Goal: Task Accomplishment & Management: Manage account settings

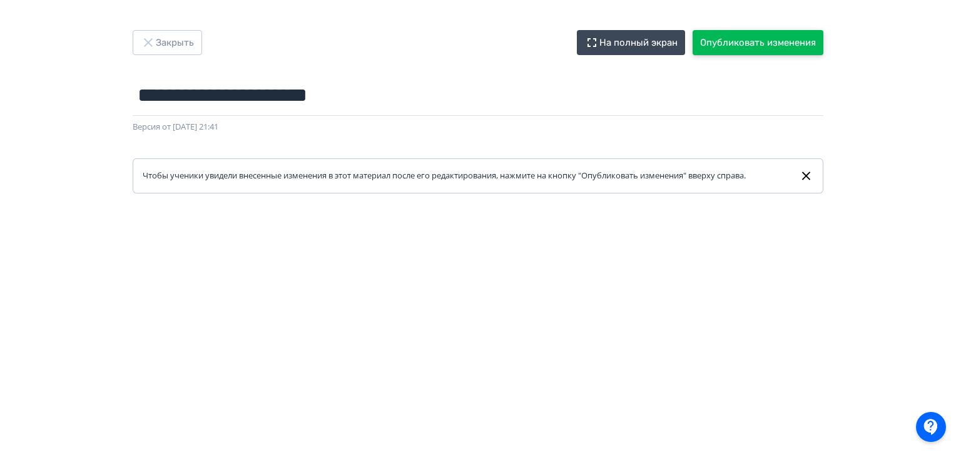
click at [742, 43] on button "Опубликовать изменения" at bounding box center [758, 42] width 131 height 25
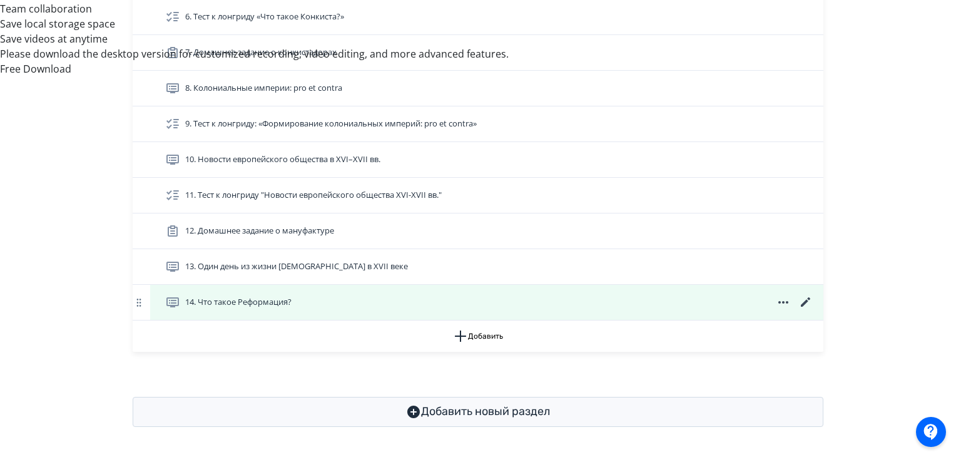
scroll to position [673, 0]
click at [583, 302] on div "14. Что такое Реформация?" at bounding box center [489, 302] width 648 height 15
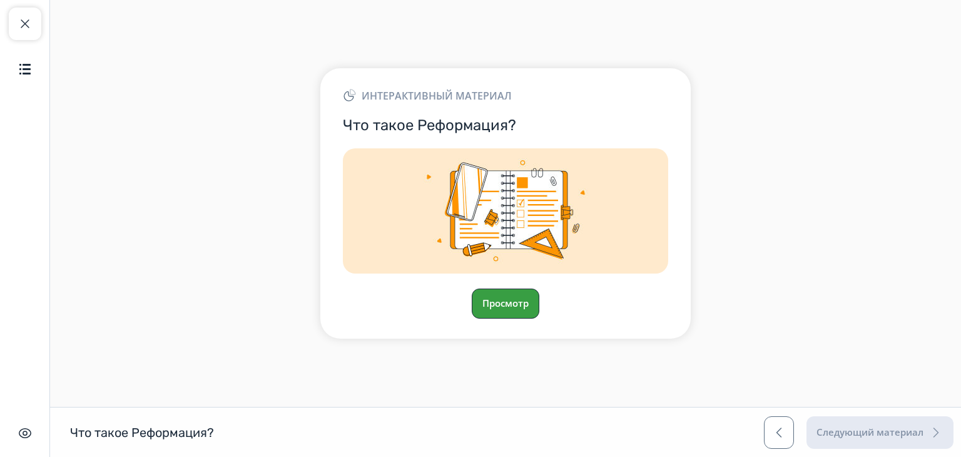
click at [493, 306] on button "Просмотр" at bounding box center [506, 303] width 68 height 30
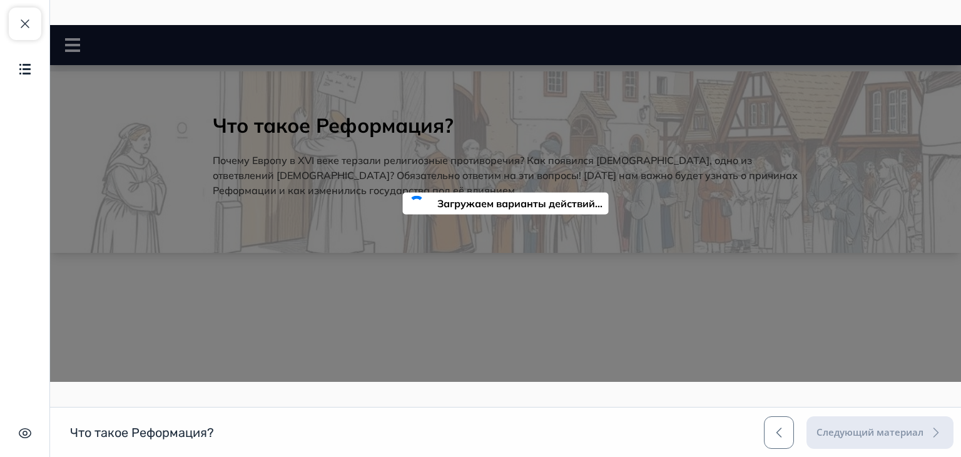
click at [558, 427] on div "Что такое Реформация? Что такое Реформация? Следующий материал" at bounding box center [480, 432] width 961 height 50
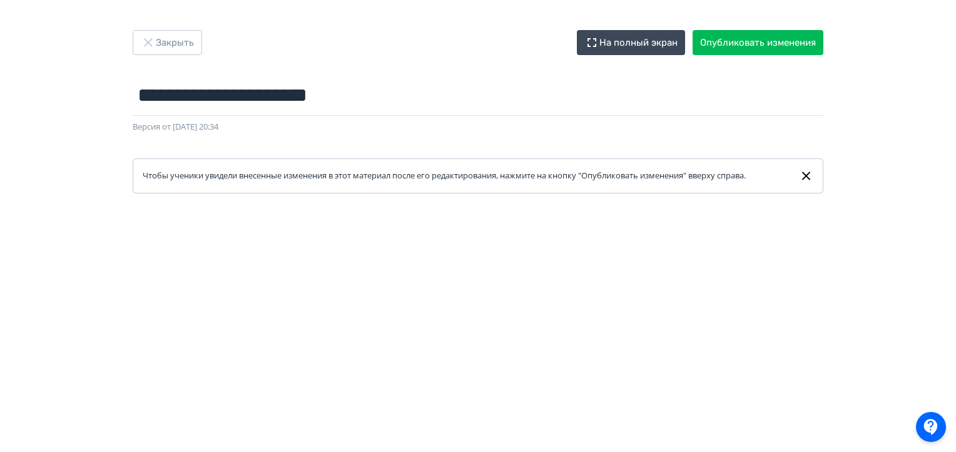
scroll to position [0, 3]
drag, startPoint x: 956, startPoint y: 188, endPoint x: 958, endPoint y: 306, distance: 117.7
click at [956, 306] on html "**********" at bounding box center [478, 226] width 956 height 452
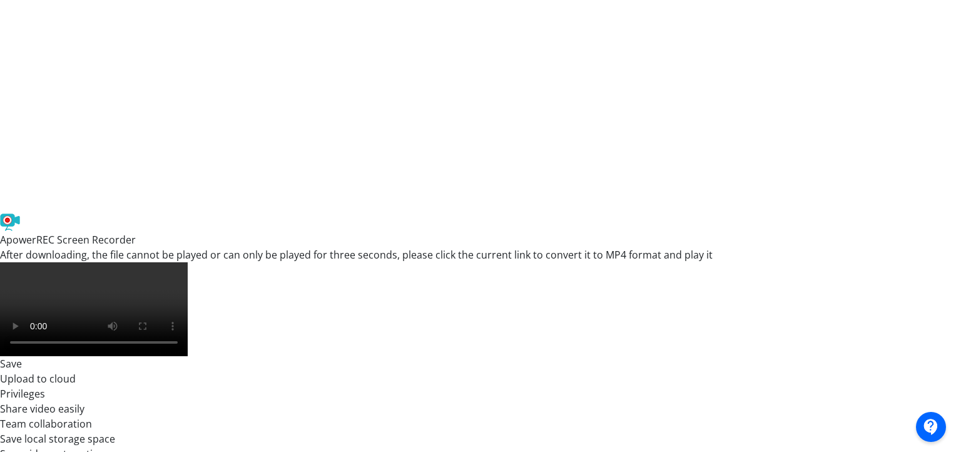
scroll to position [329, 3]
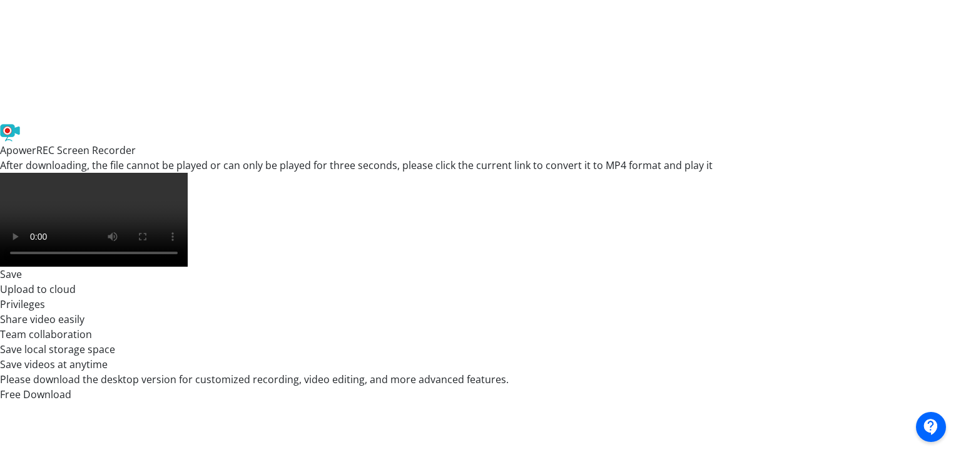
click at [954, 230] on div at bounding box center [478, 145] width 956 height 563
click at [954, 397] on div at bounding box center [478, 145] width 956 height 563
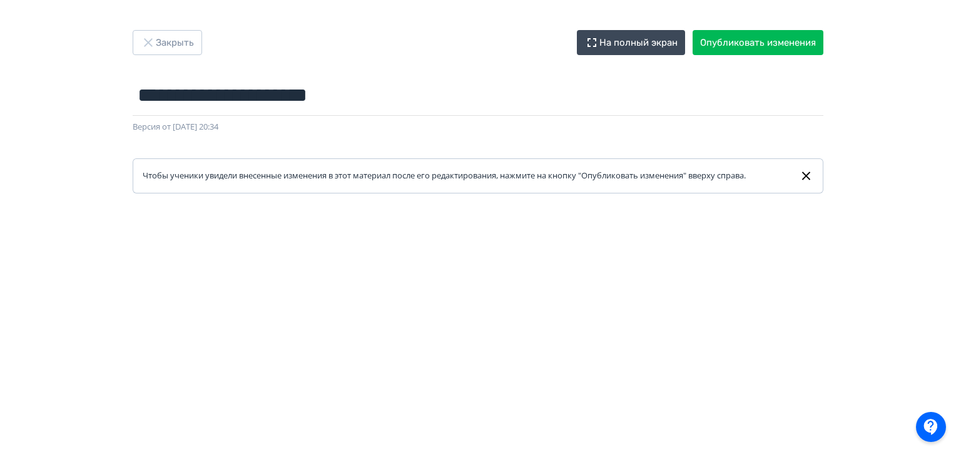
drag, startPoint x: 956, startPoint y: 141, endPoint x: 960, endPoint y: 273, distance: 131.5
click at [956, 273] on html "**********" at bounding box center [478, 226] width 956 height 452
click at [733, 51] on button "Опубликовать изменения" at bounding box center [758, 42] width 131 height 25
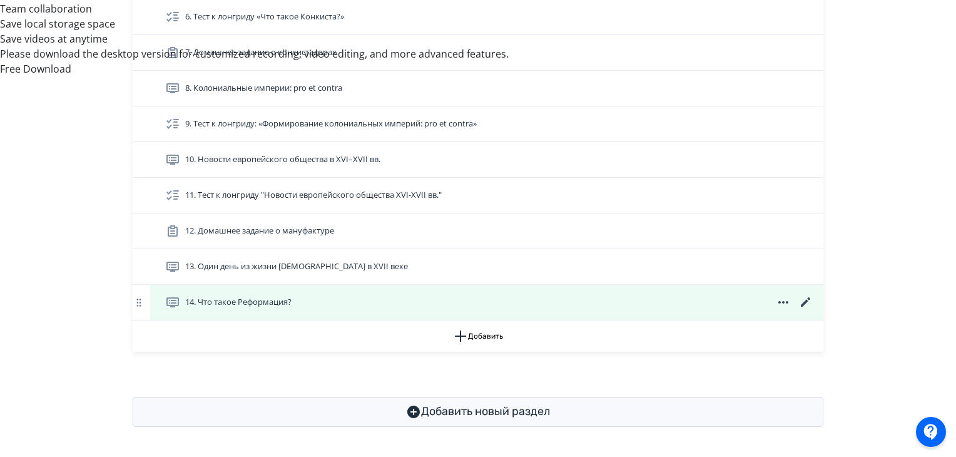
scroll to position [673, 0]
click at [803, 296] on icon at bounding box center [805, 302] width 15 height 15
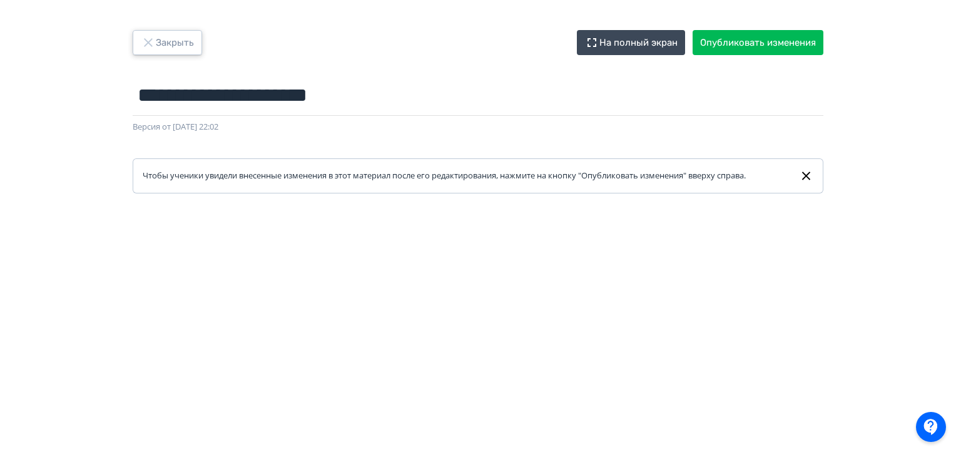
click at [143, 39] on icon "button" at bounding box center [148, 42] width 15 height 15
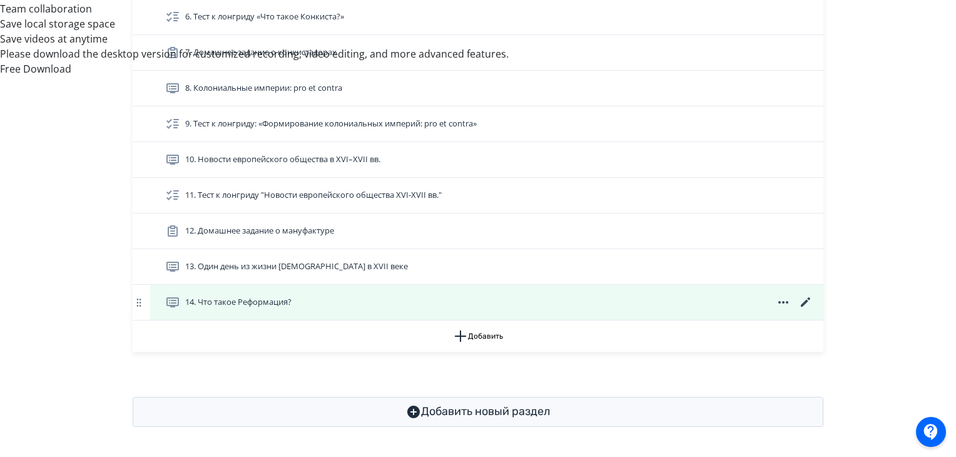
scroll to position [673, 0]
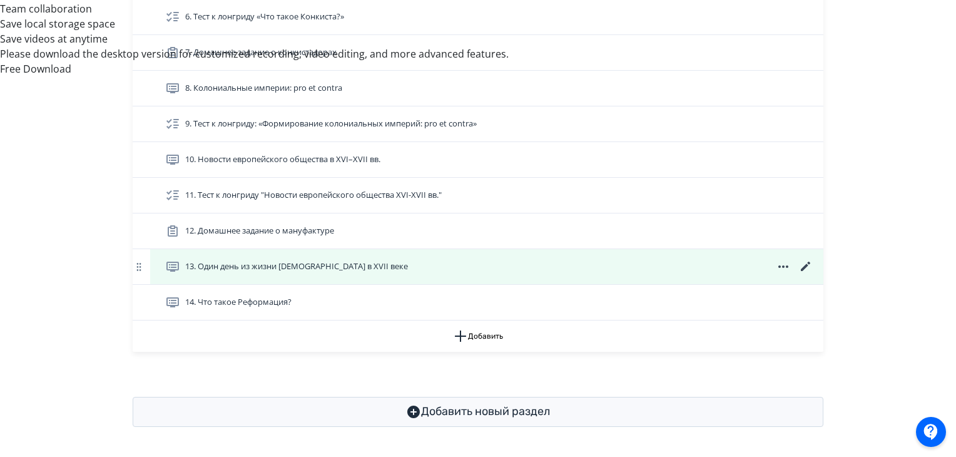
click at [386, 260] on div "13. Один день из жизни [DEMOGRAPHIC_DATA] в XVII веке" at bounding box center [489, 266] width 648 height 15
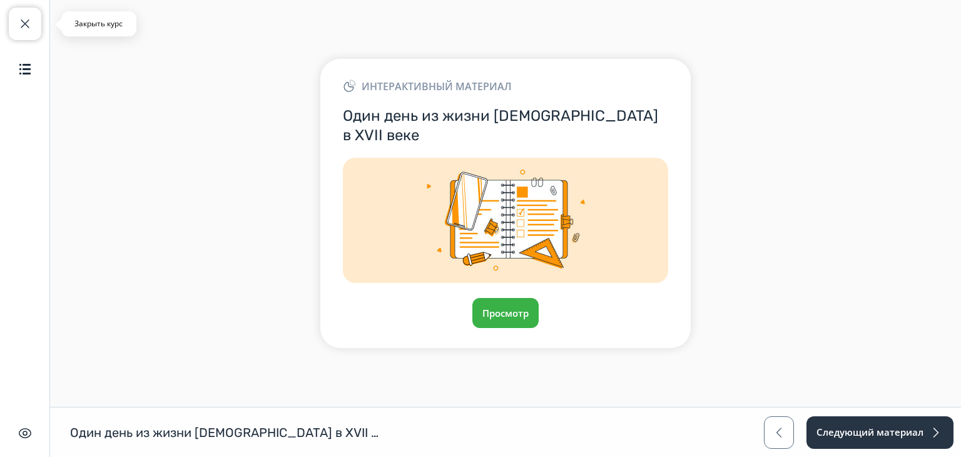
click at [12, 21] on button "Закрыть курс" at bounding box center [25, 24] width 33 height 33
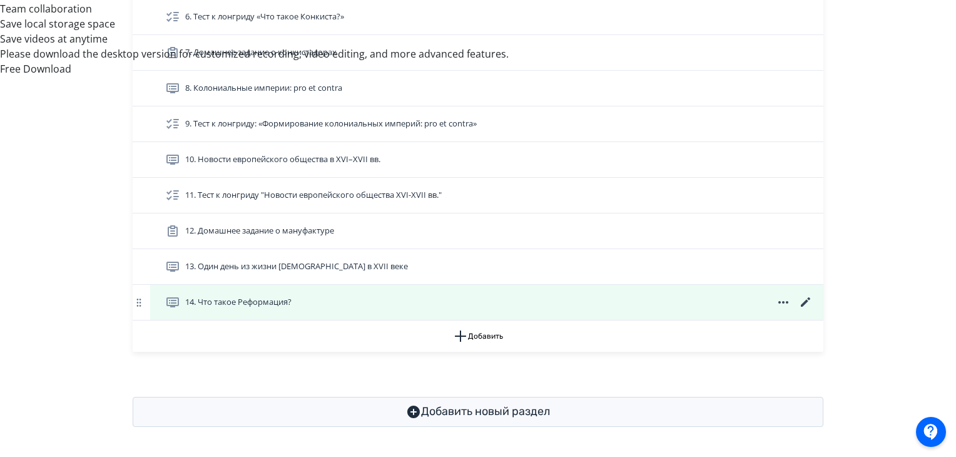
scroll to position [673, 0]
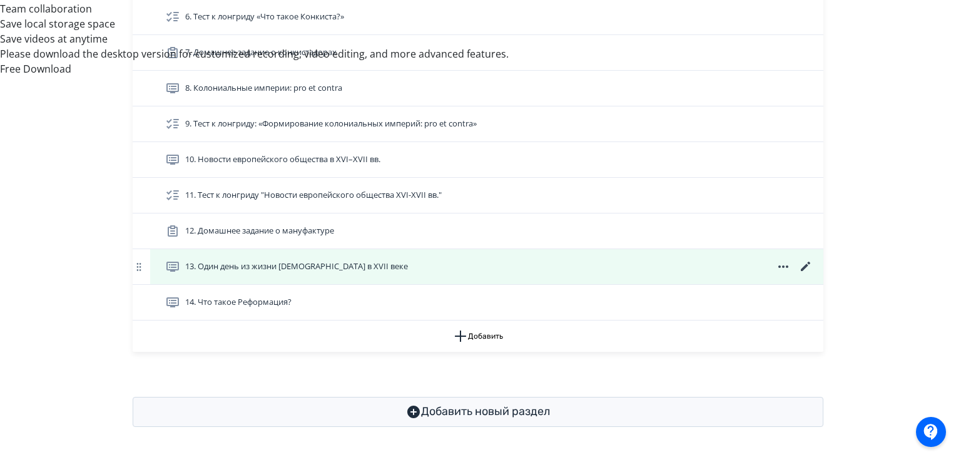
click at [804, 262] on icon at bounding box center [805, 266] width 15 height 15
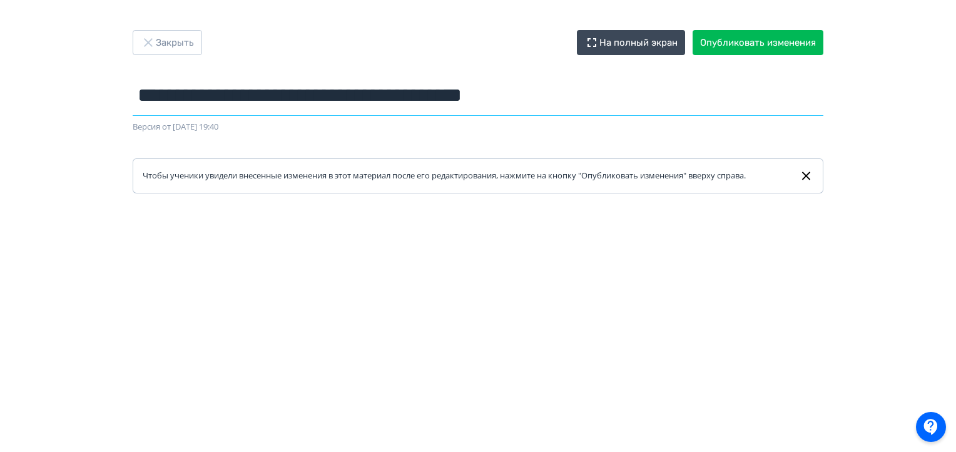
click at [514, 106] on input "**********" at bounding box center [478, 95] width 691 height 41
drag, startPoint x: 558, startPoint y: 102, endPoint x: 455, endPoint y: 100, distance: 102.6
click at [455, 100] on input "**********" at bounding box center [478, 95] width 691 height 41
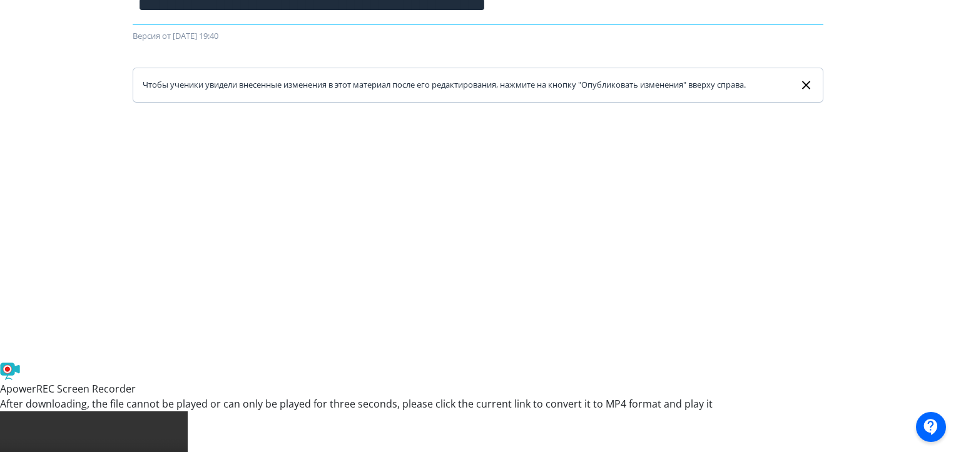
scroll to position [78, 0]
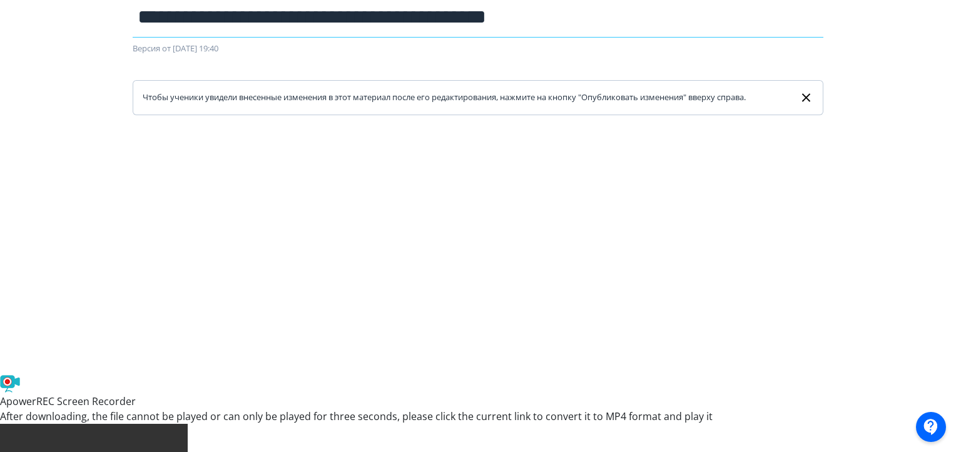
type input "**********"
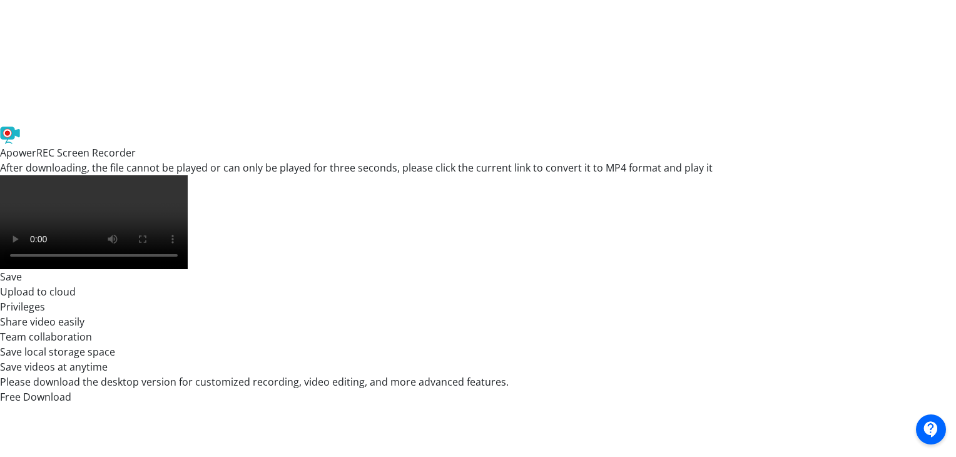
scroll to position [0, 0]
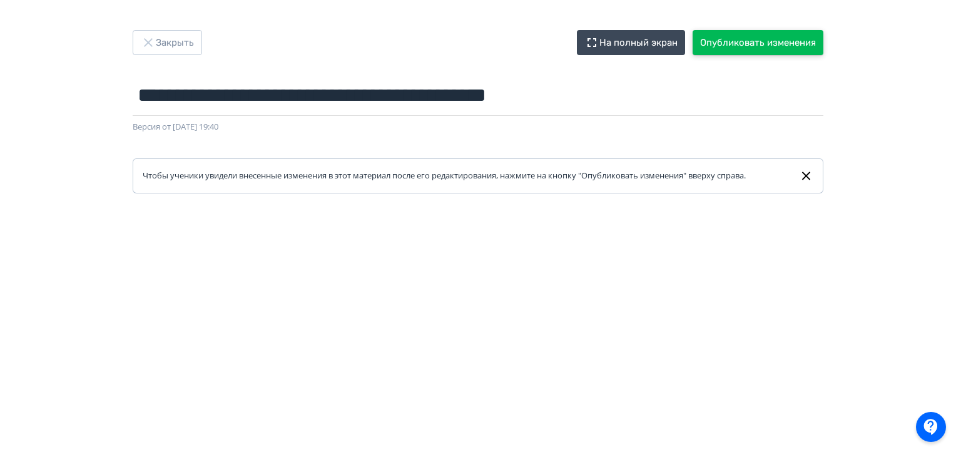
click at [799, 42] on button "Опубликовать изменения" at bounding box center [758, 42] width 131 height 25
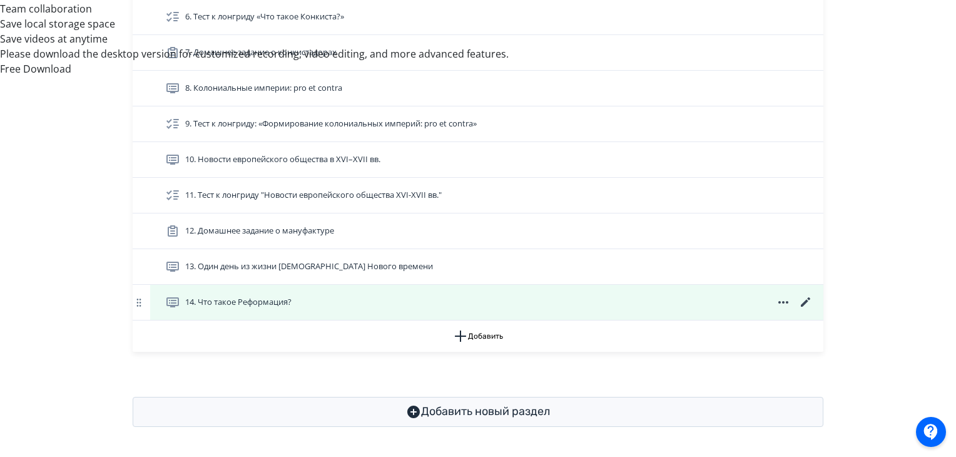
scroll to position [673, 0]
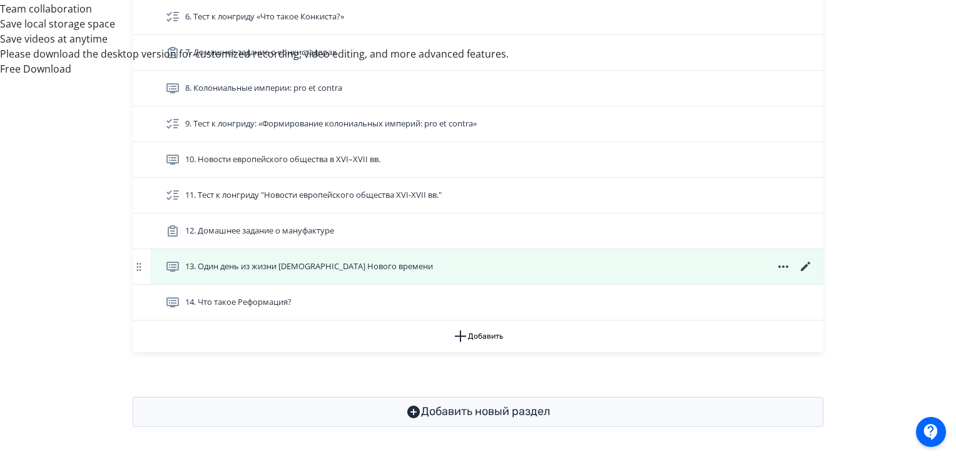
click at [660, 265] on div "13. Один день из жизни европейца Нового времени" at bounding box center [489, 266] width 648 height 15
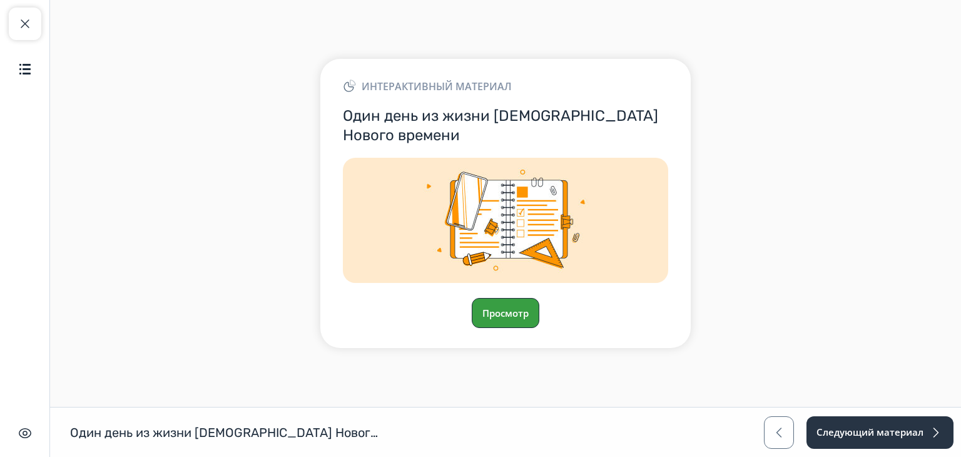
click at [518, 319] on button "Просмотр" at bounding box center [506, 313] width 68 height 30
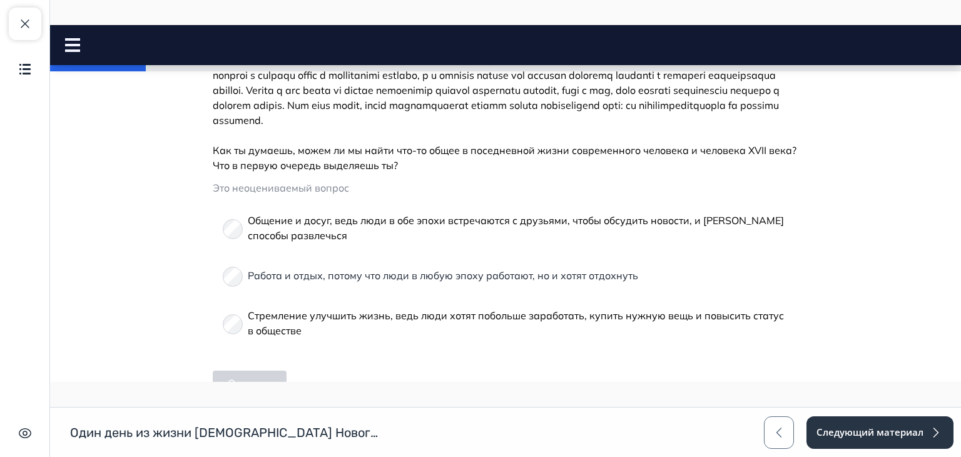
scroll to position [422, 0]
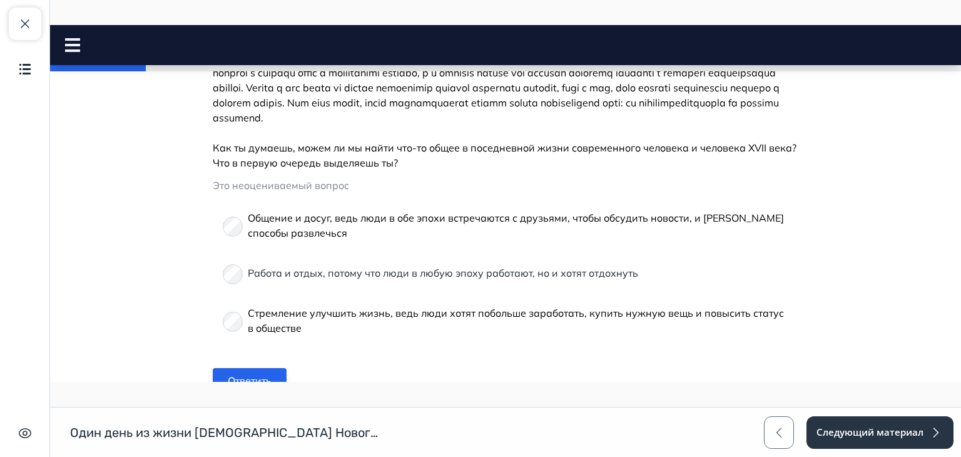
click at [256, 381] on button "Ответить" at bounding box center [250, 380] width 74 height 25
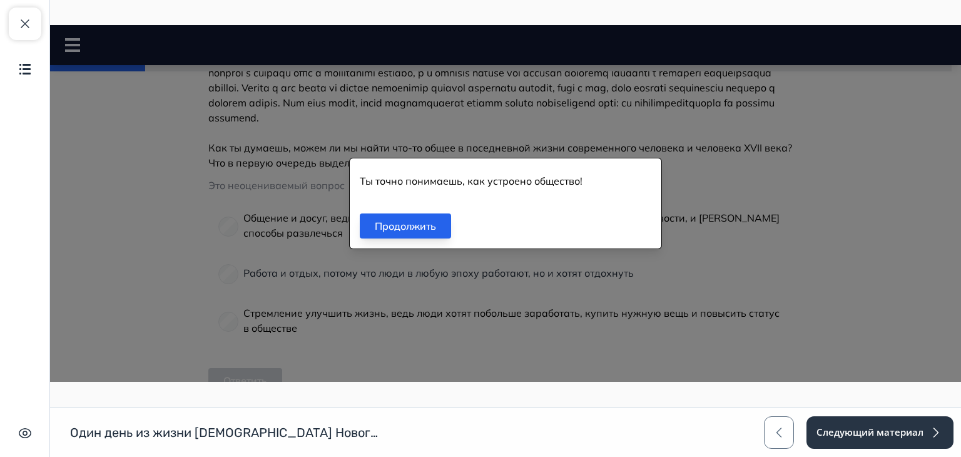
click at [399, 227] on button "Продолжить" at bounding box center [405, 225] width 91 height 25
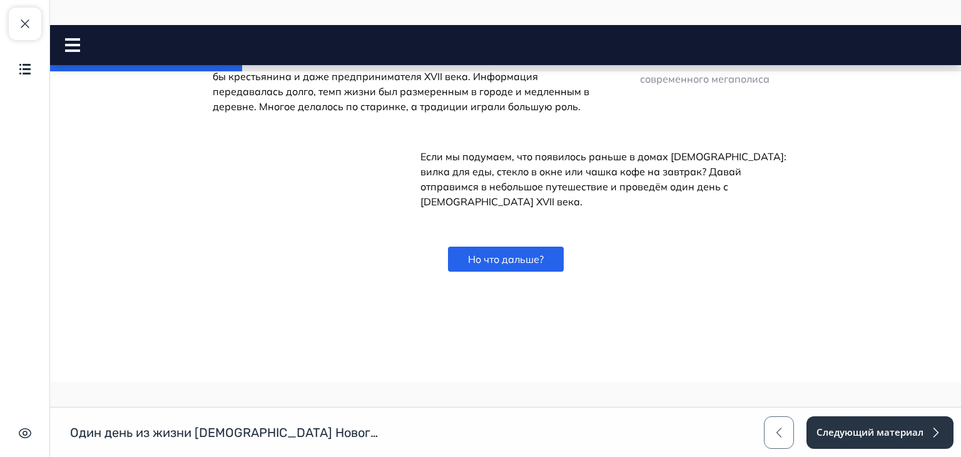
scroll to position [1110, 0]
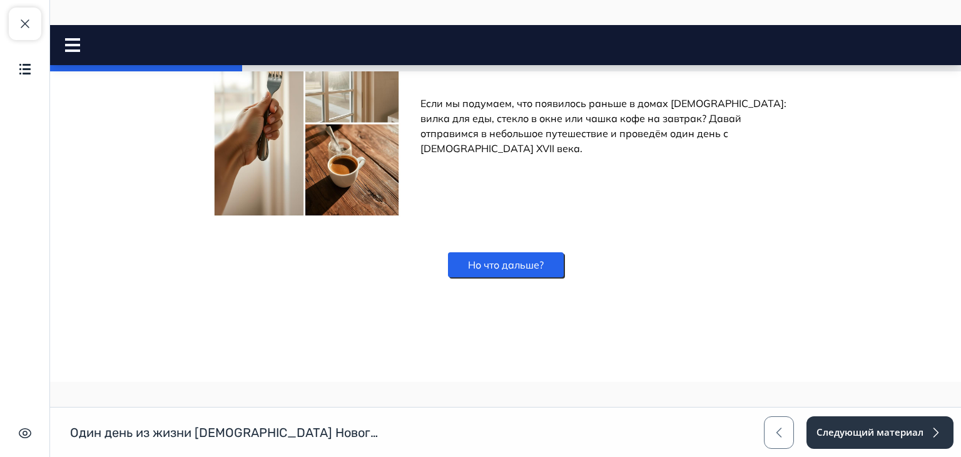
click at [523, 252] on button "Но что дальше?" at bounding box center [506, 264] width 116 height 25
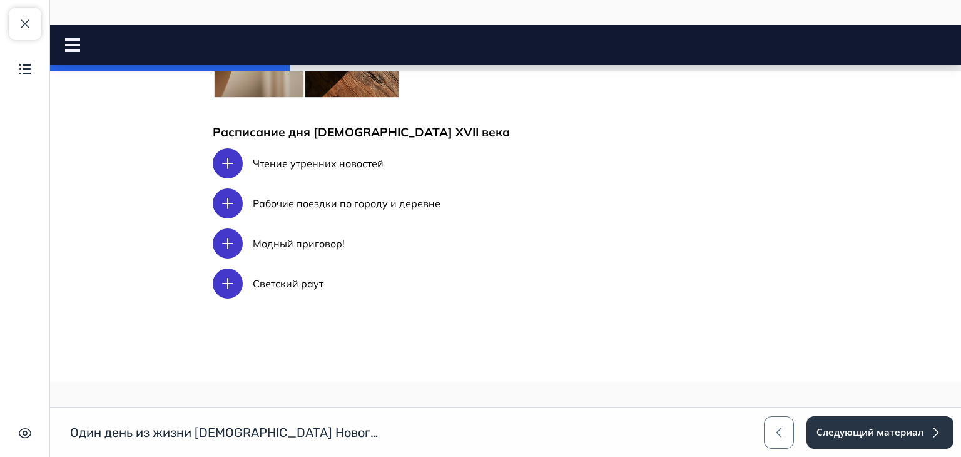
scroll to position [1231, 0]
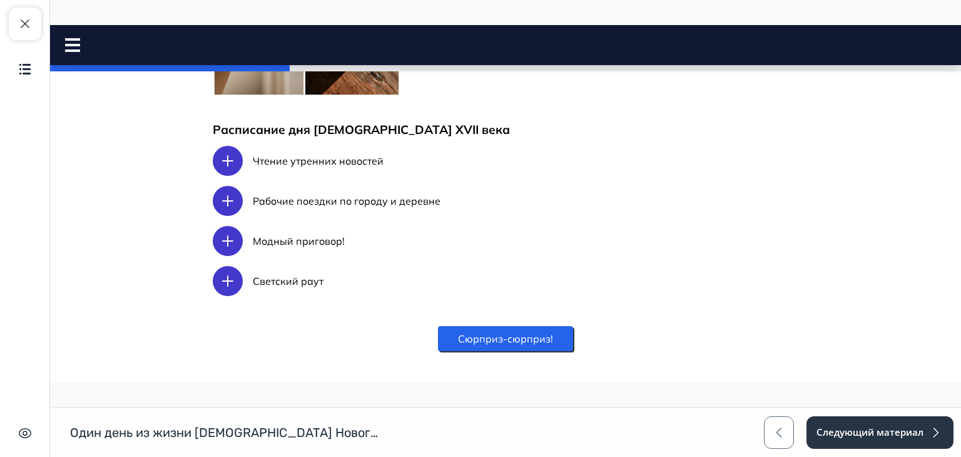
click at [519, 333] on button "Сюрприз-сюрприз!" at bounding box center [505, 338] width 135 height 25
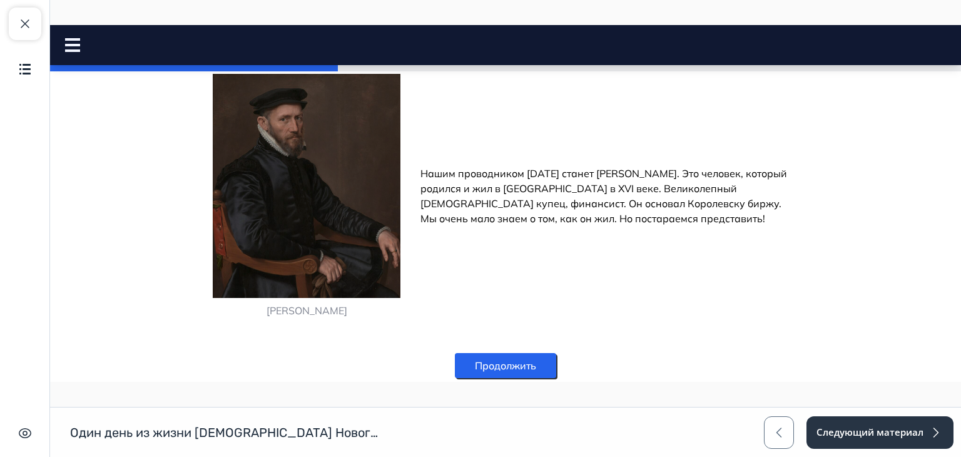
scroll to position [1482, 0]
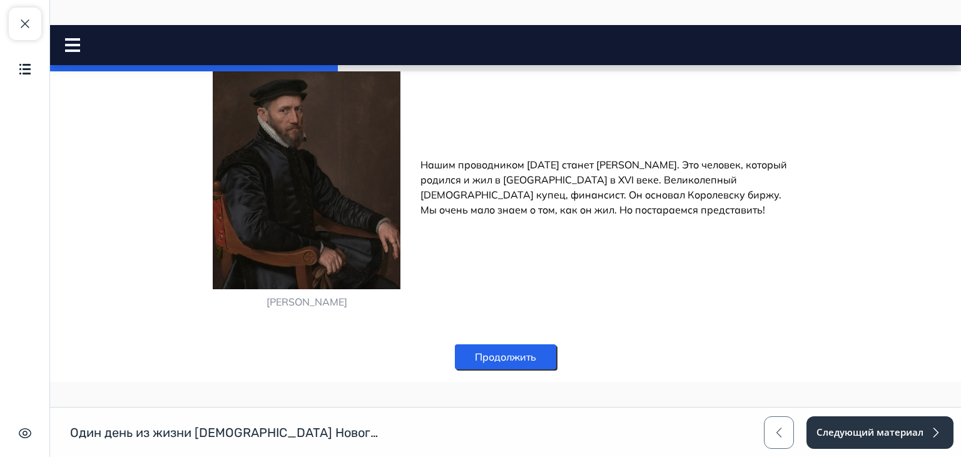
click at [500, 363] on button "Продолжить" at bounding box center [505, 356] width 101 height 25
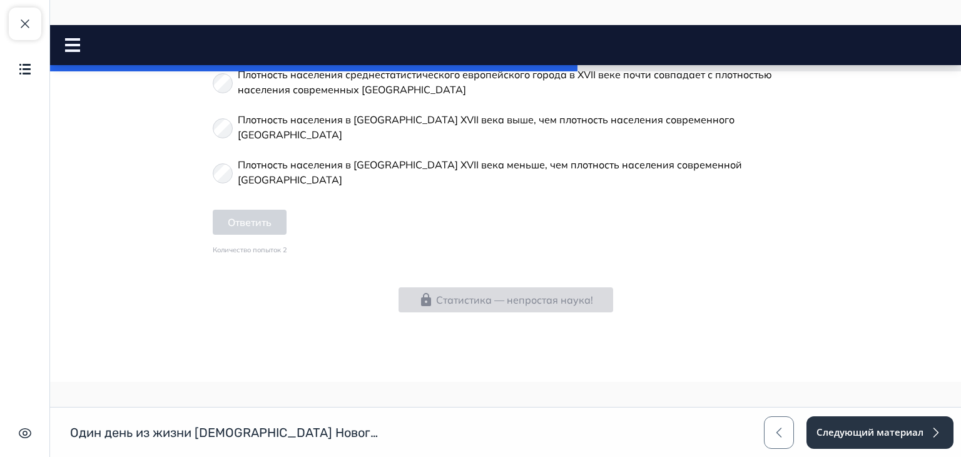
scroll to position [735, 0]
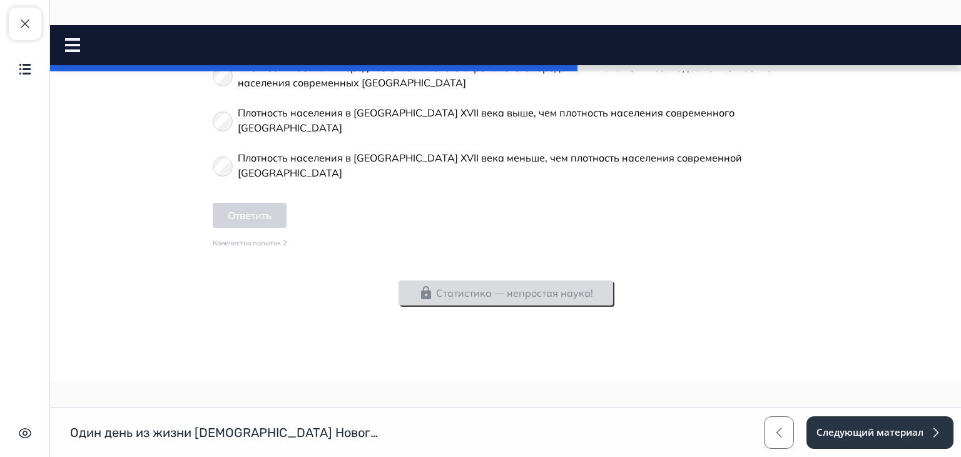
click at [539, 280] on button "Статистика — непростая наука!" at bounding box center [506, 292] width 215 height 25
click at [237, 203] on button "Ответить" at bounding box center [250, 215] width 74 height 25
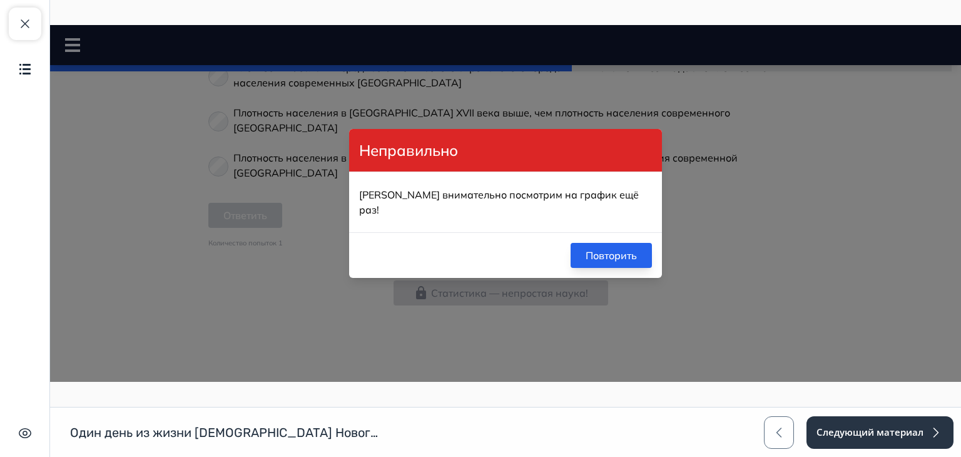
click at [581, 243] on button "Повторить" at bounding box center [611, 255] width 81 height 25
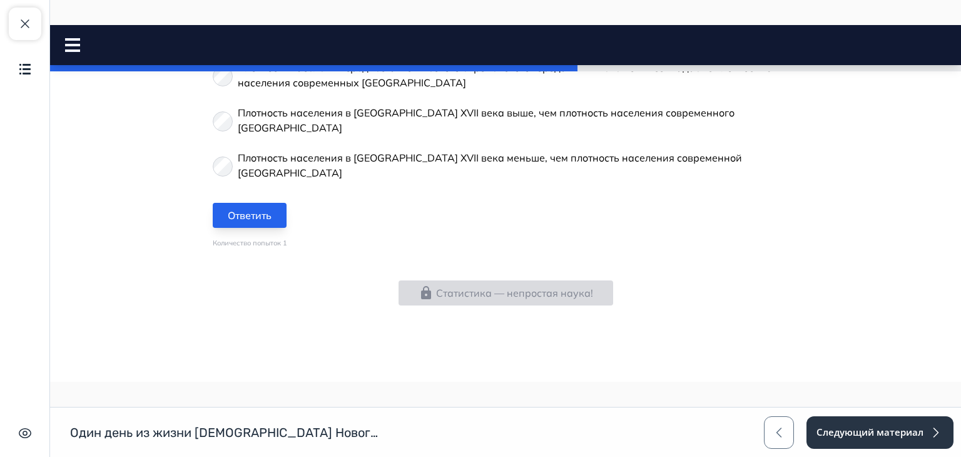
click at [247, 203] on button "Ответить" at bounding box center [250, 215] width 74 height 25
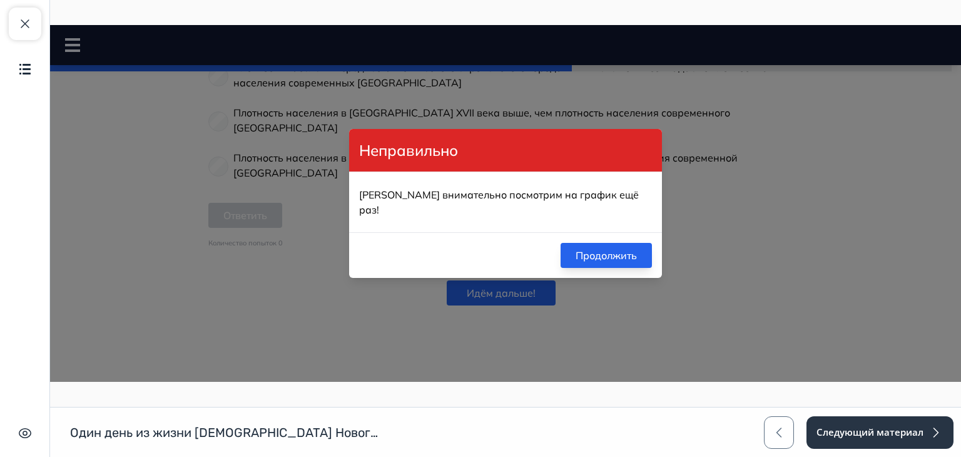
click at [594, 258] on button "Продолжить" at bounding box center [606, 255] width 91 height 25
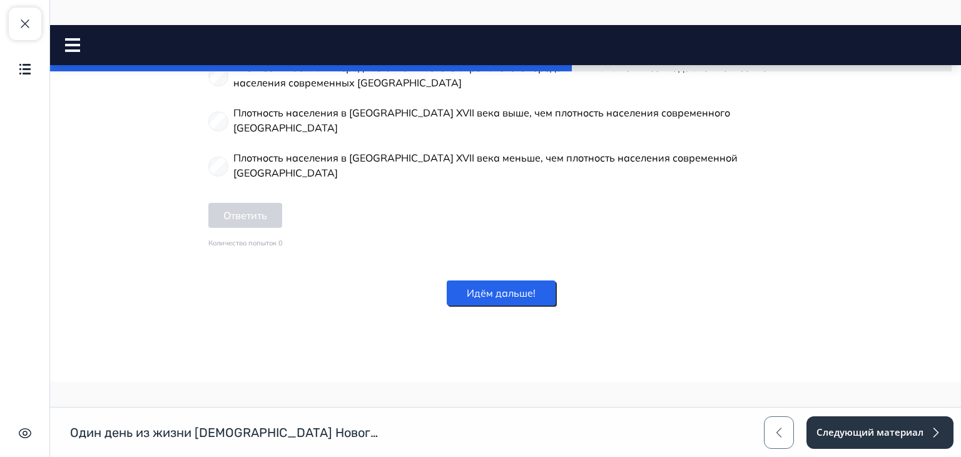
click at [522, 280] on button "Идём дальше!" at bounding box center [501, 292] width 109 height 25
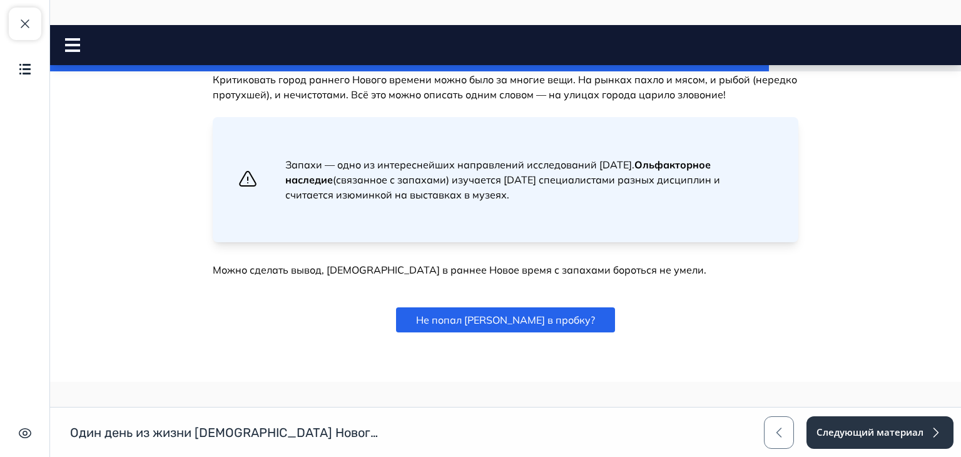
scroll to position [1175, 0]
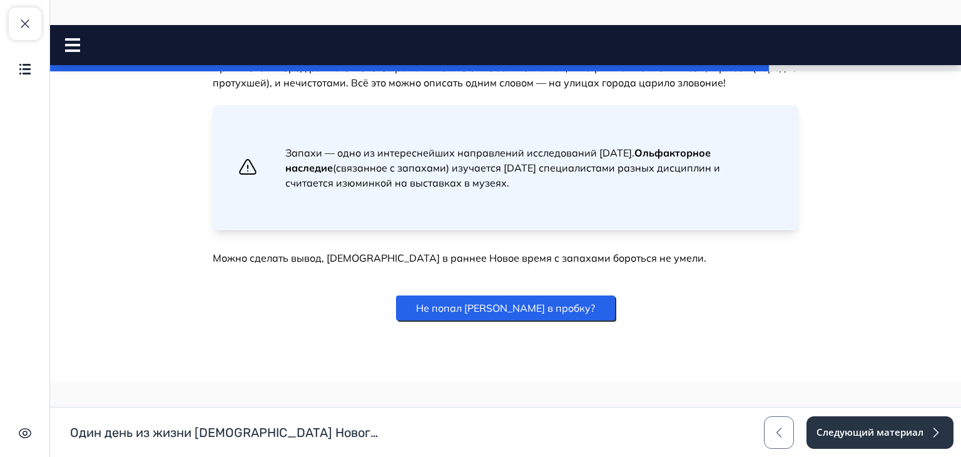
click at [543, 295] on button "Не попал ли Грешем в пробку?" at bounding box center [505, 307] width 219 height 25
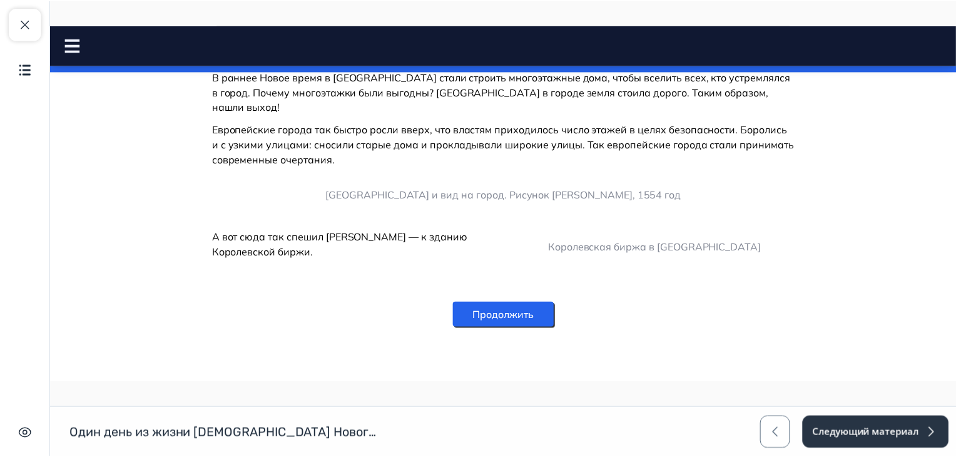
scroll to position [1824, 0]
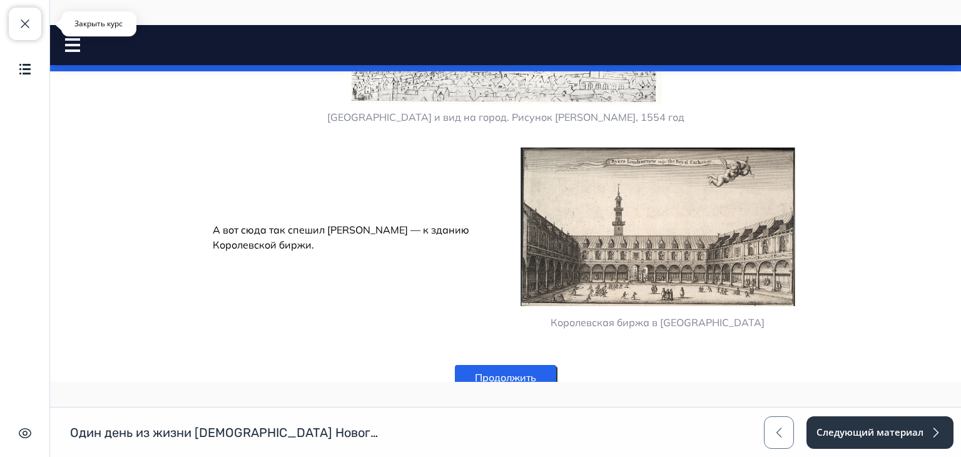
click at [25, 31] on span "button" at bounding box center [25, 23] width 15 height 15
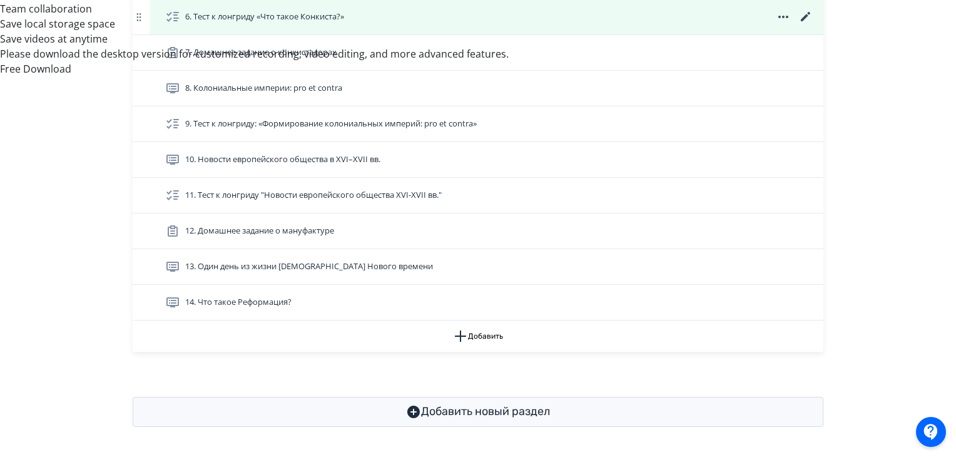
scroll to position [673, 0]
click at [485, 28] on div "6. Тест к лонгриду «Что такое Конкиста?»" at bounding box center [486, 16] width 673 height 35
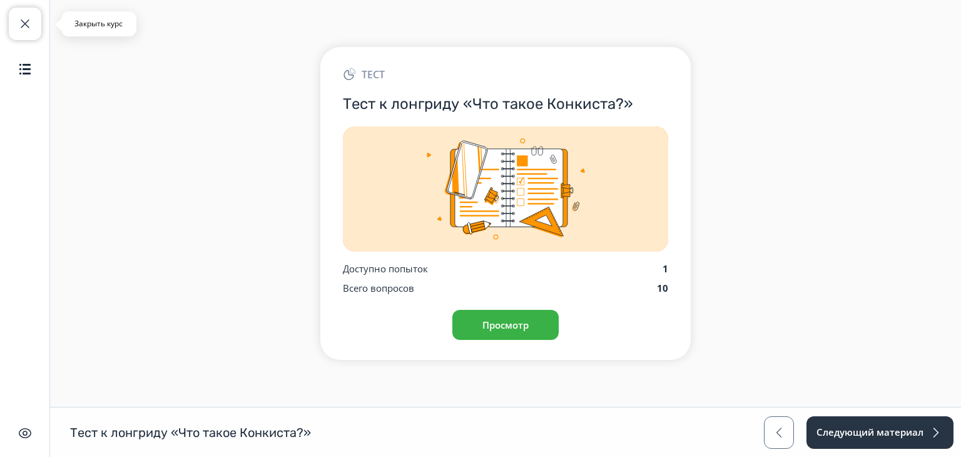
click at [26, 36] on button "Закрыть курс" at bounding box center [25, 24] width 33 height 33
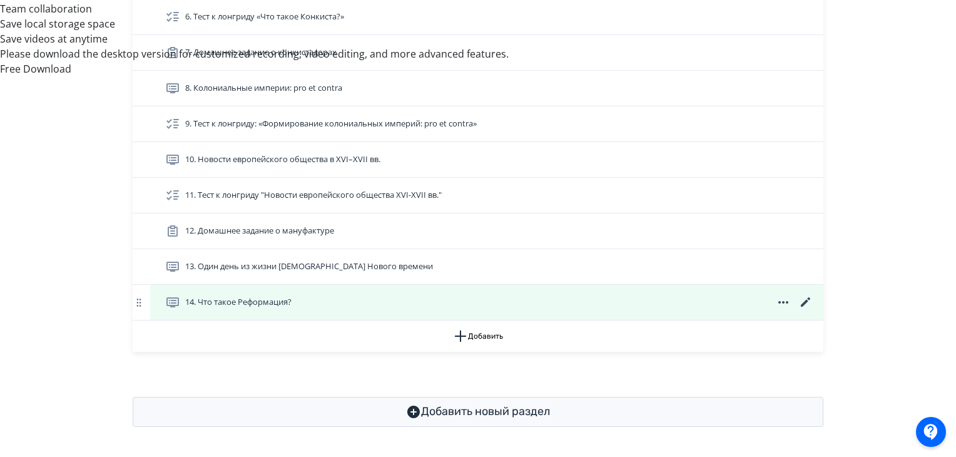
scroll to position [673, 0]
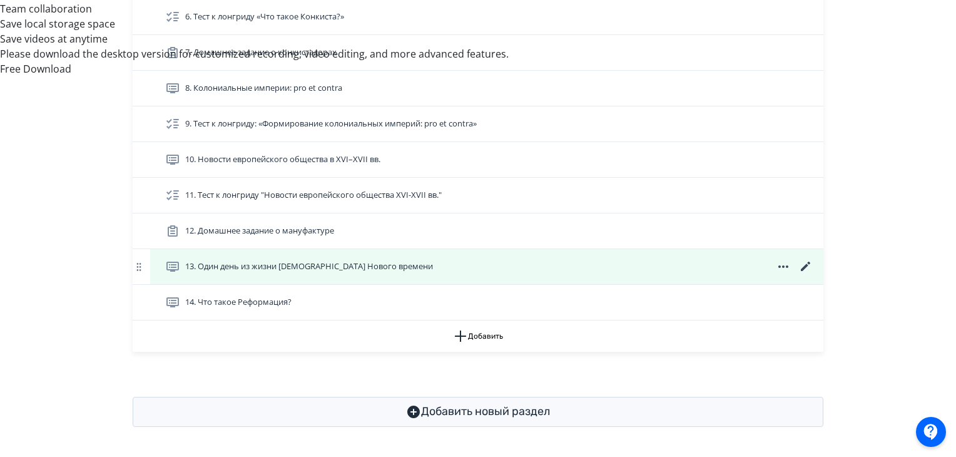
click at [803, 261] on icon at bounding box center [805, 266] width 15 height 15
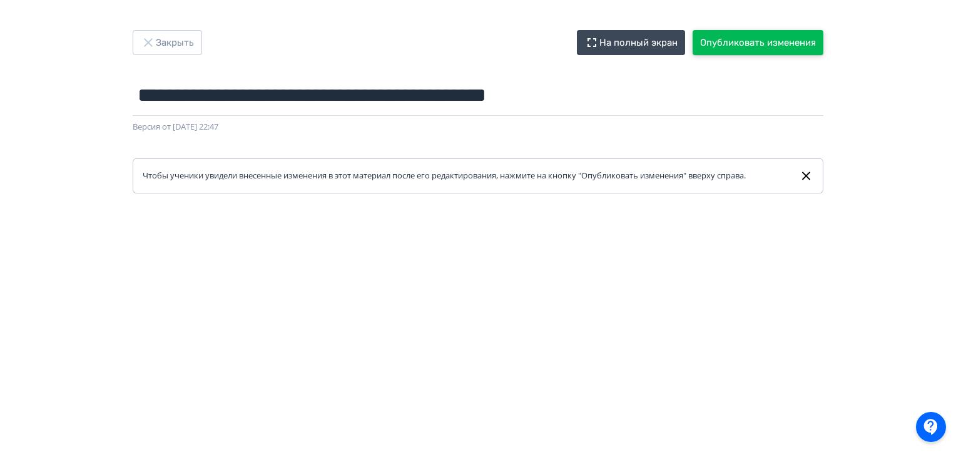
click at [713, 44] on button "Опубликовать изменения" at bounding box center [758, 42] width 131 height 25
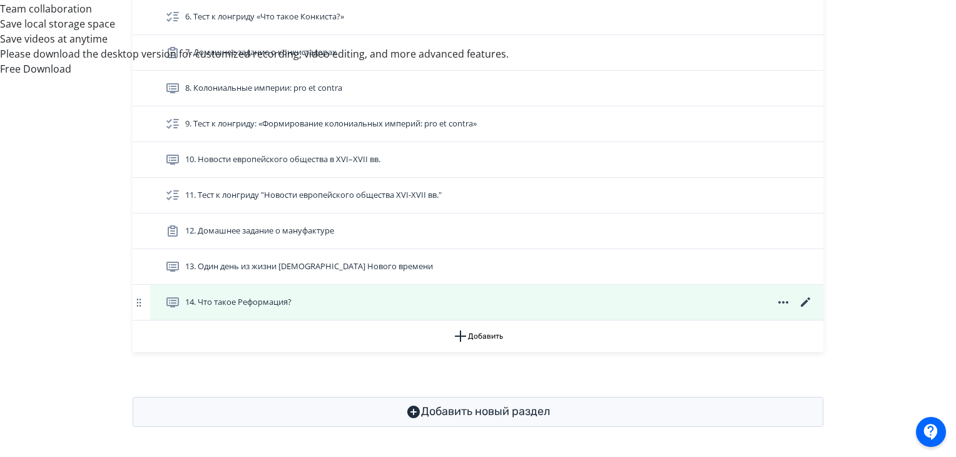
scroll to position [673, 0]
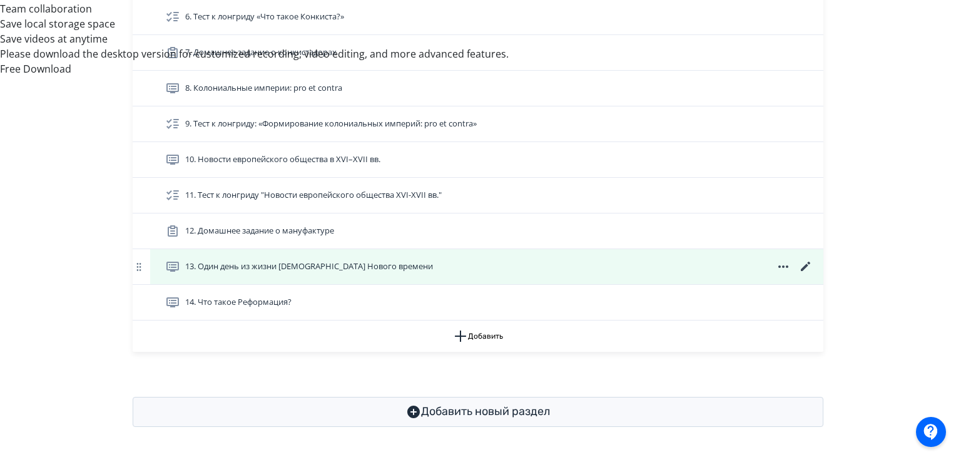
click at [803, 263] on icon at bounding box center [805, 266] width 15 height 15
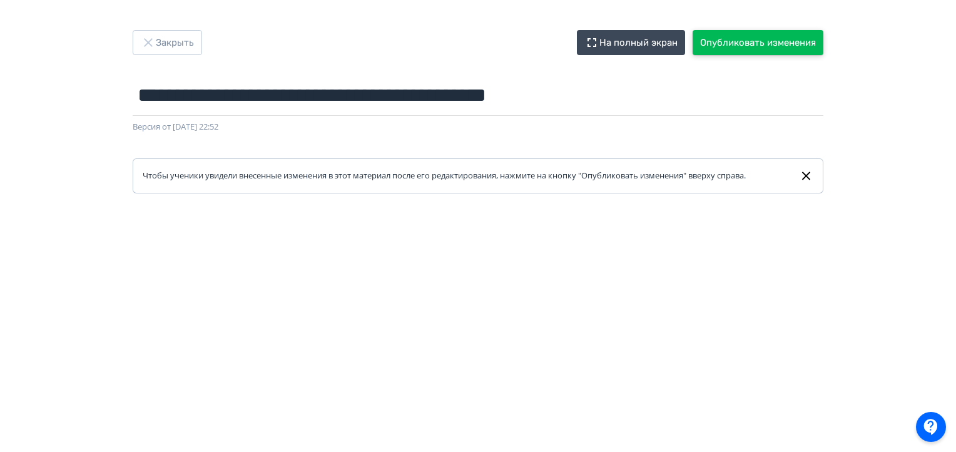
click at [788, 41] on button "Опубликовать изменения" at bounding box center [758, 42] width 131 height 25
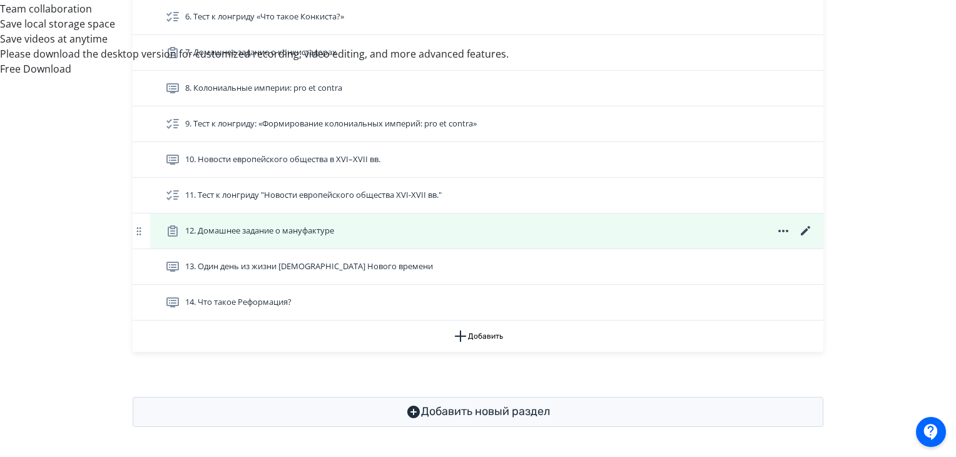
scroll to position [673, 0]
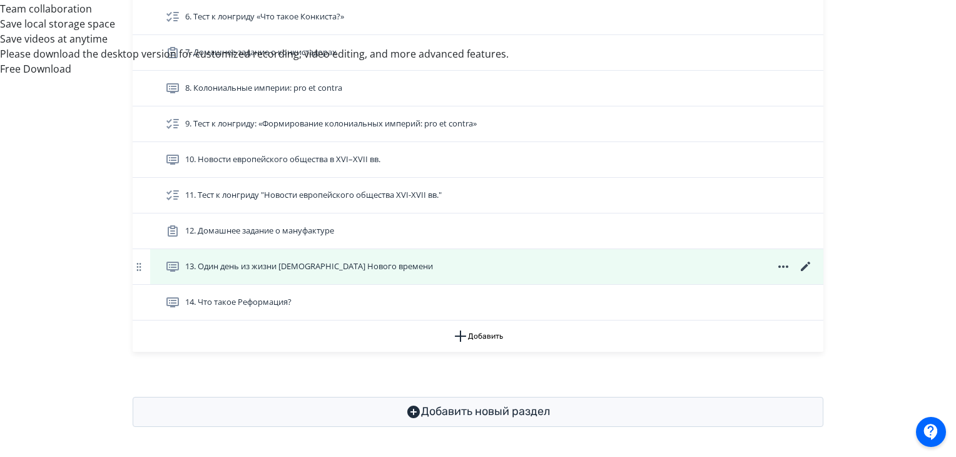
click at [434, 266] on div "13. Один день из жизни европейца Нового времени" at bounding box center [489, 266] width 648 height 15
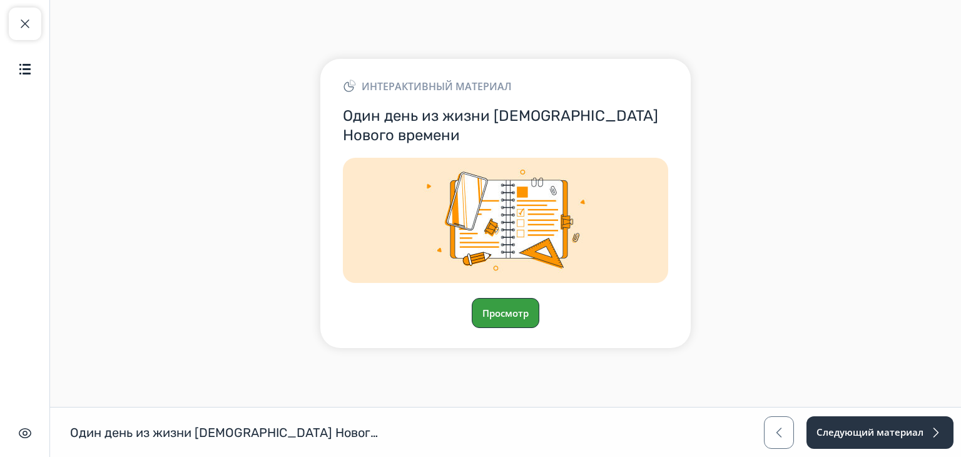
click at [497, 319] on button "Просмотр" at bounding box center [506, 313] width 68 height 30
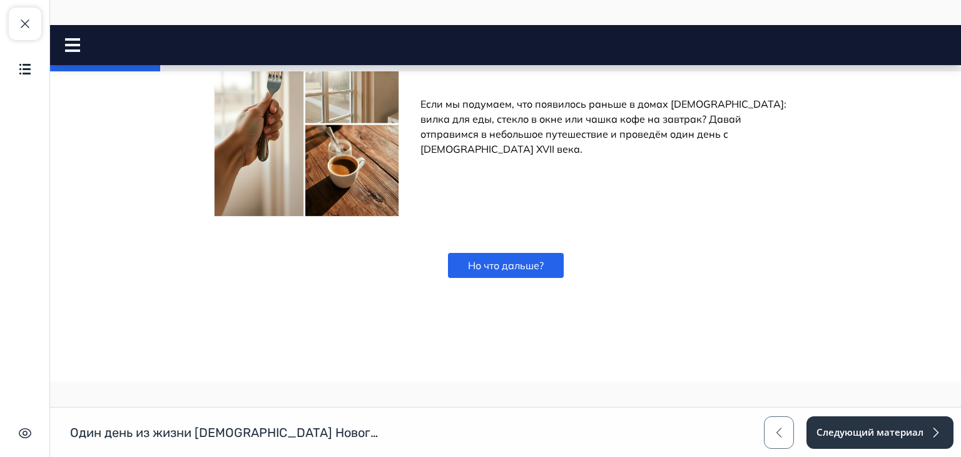
scroll to position [1110, 0]
drag, startPoint x: 958, startPoint y: 78, endPoint x: 1011, endPoint y: 414, distance: 339.5
click at [519, 255] on button "Но что дальше?" at bounding box center [506, 264] width 116 height 25
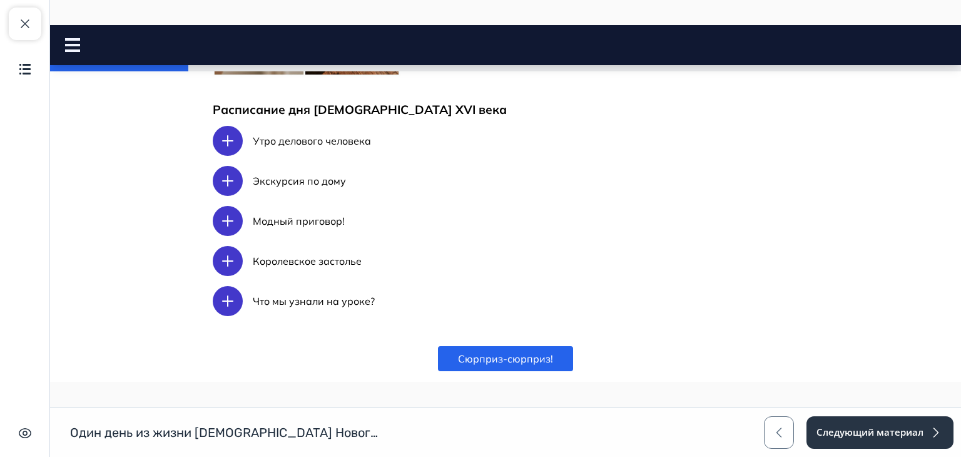
scroll to position [1345, 0]
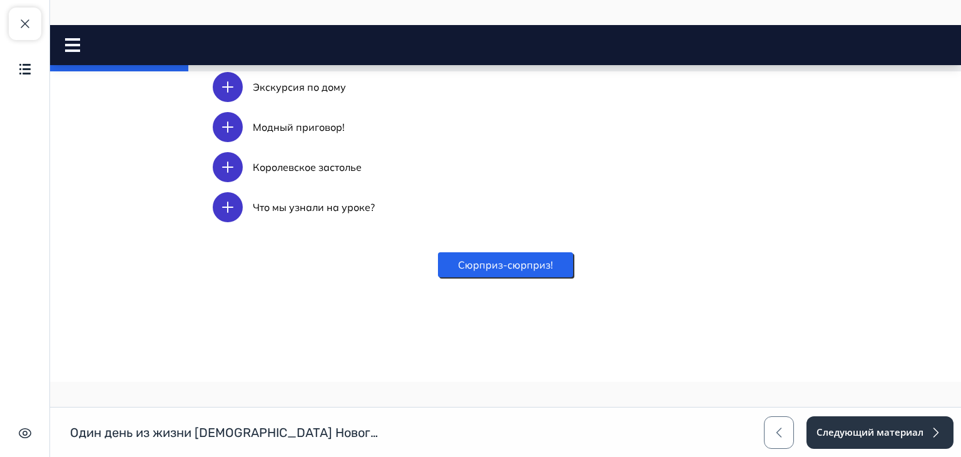
click at [541, 259] on button "Сюрприз-сюрприз!" at bounding box center [505, 264] width 135 height 25
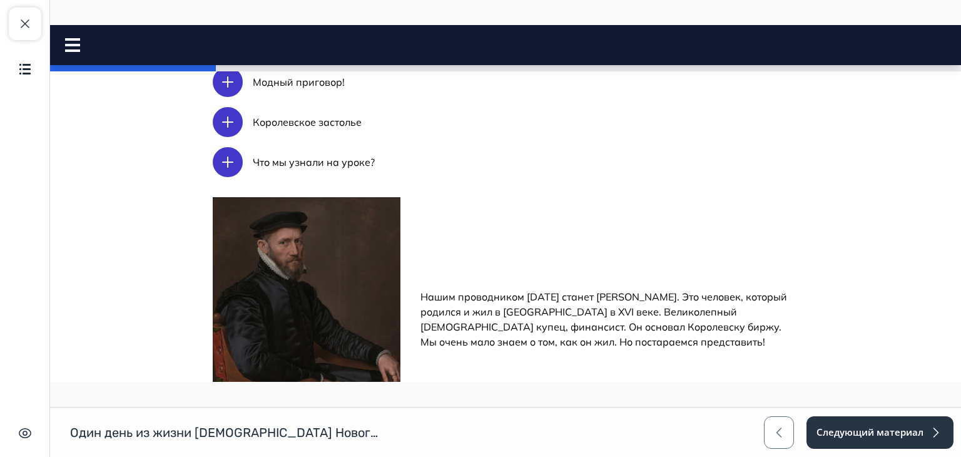
scroll to position [1559, 0]
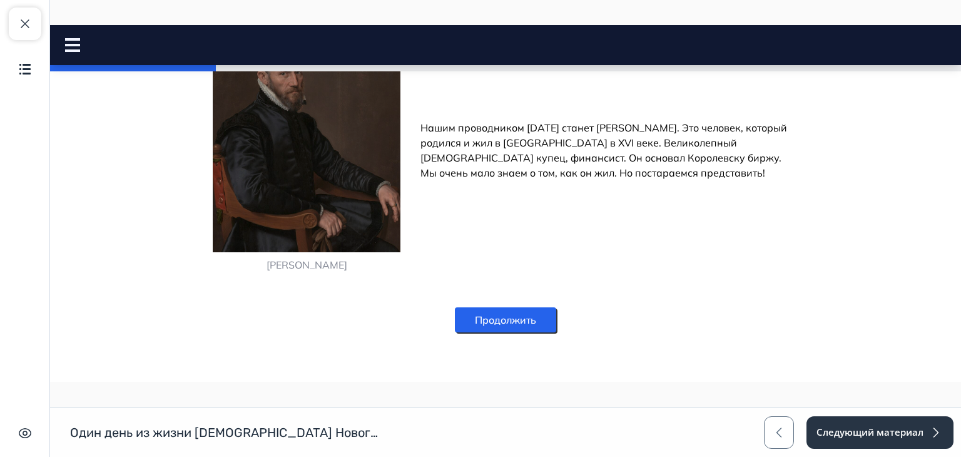
click at [518, 315] on button "Продолжить" at bounding box center [505, 319] width 101 height 25
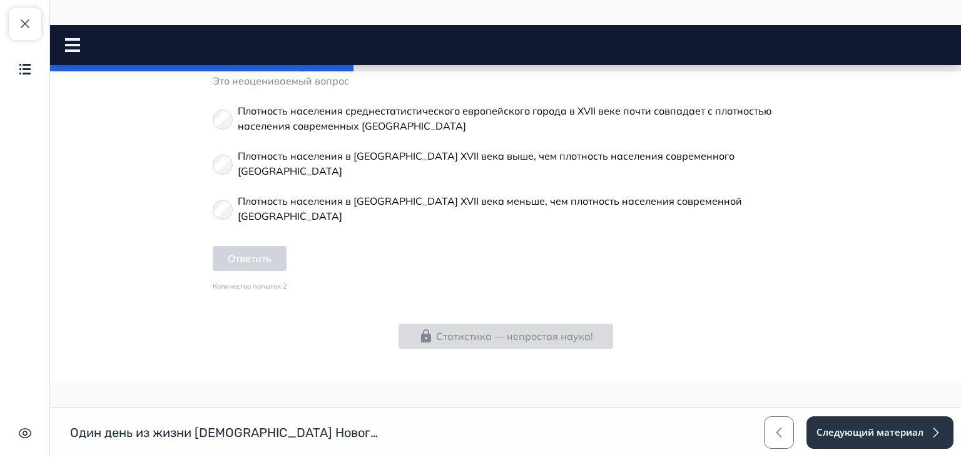
scroll to position [735, 0]
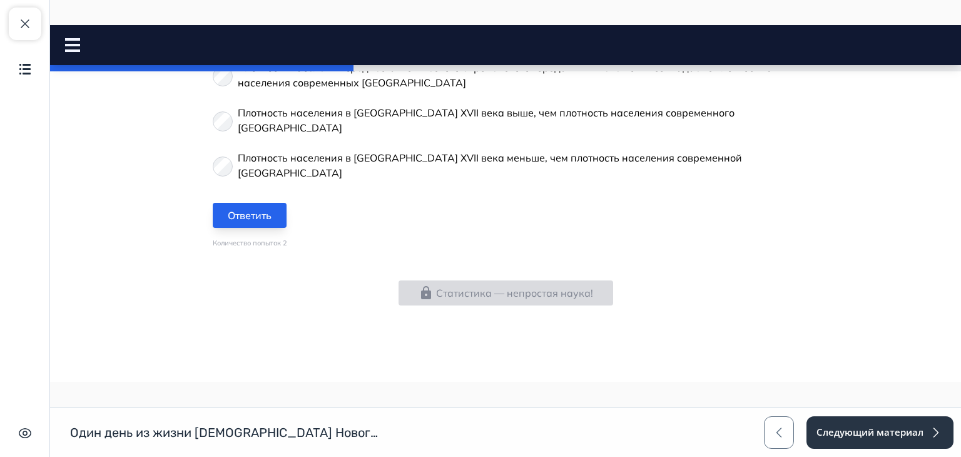
click at [248, 203] on button "Ответить" at bounding box center [250, 215] width 74 height 25
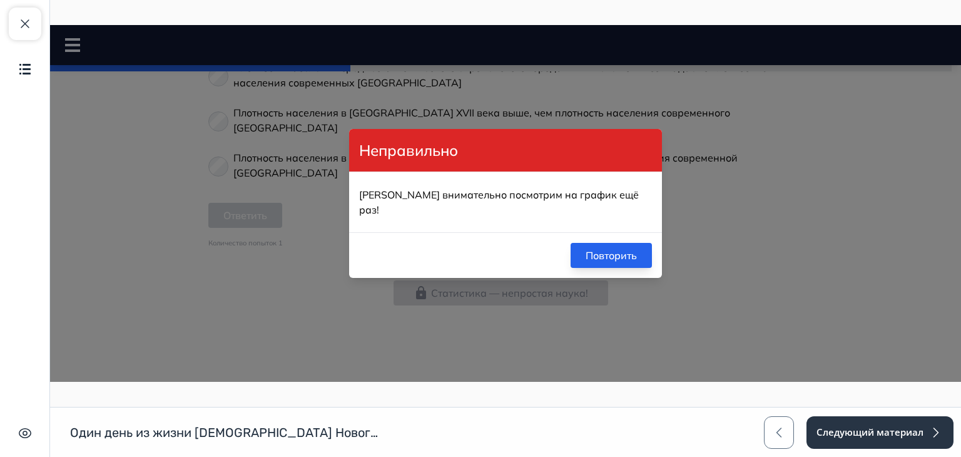
click at [600, 248] on button "Повторить" at bounding box center [611, 255] width 81 height 25
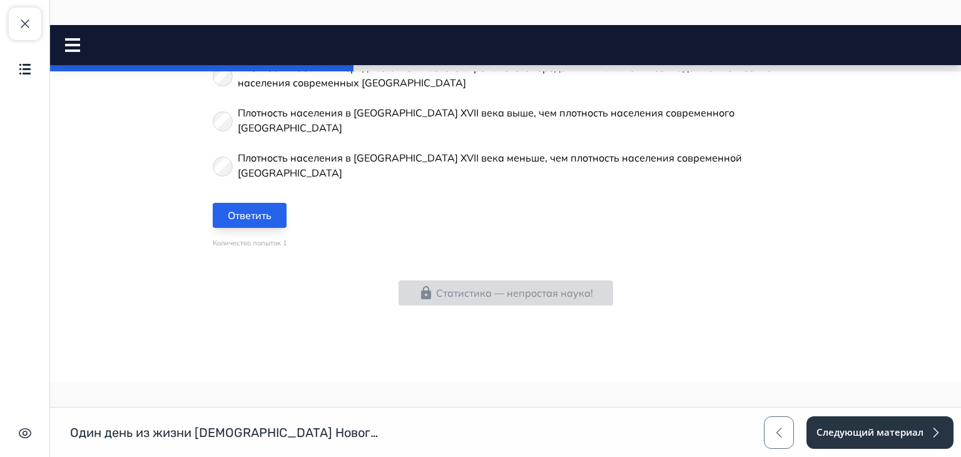
click at [277, 203] on button "Ответить" at bounding box center [250, 215] width 74 height 25
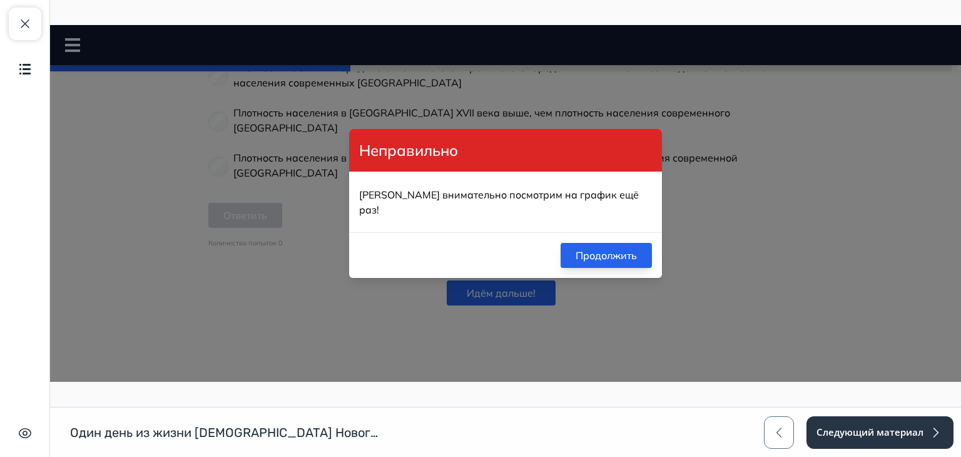
click at [593, 243] on button "Продолжить" at bounding box center [606, 255] width 91 height 25
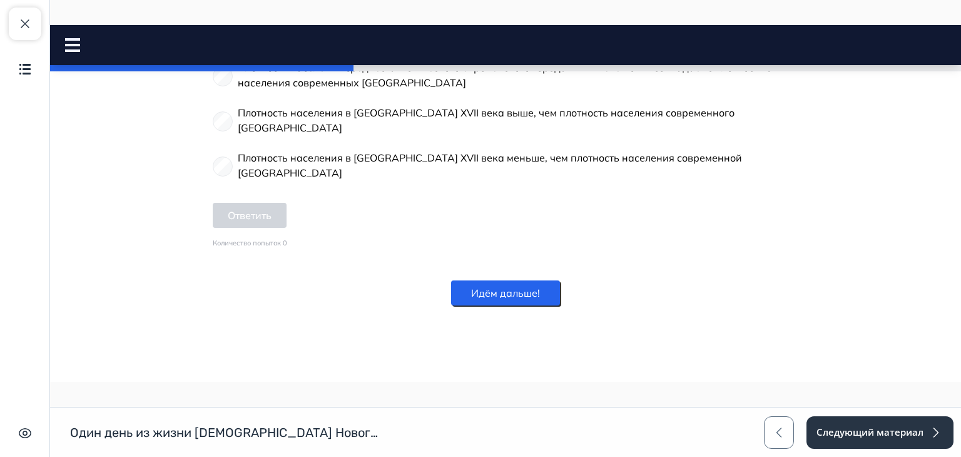
click at [536, 280] on button "Идём дальше!" at bounding box center [505, 292] width 109 height 25
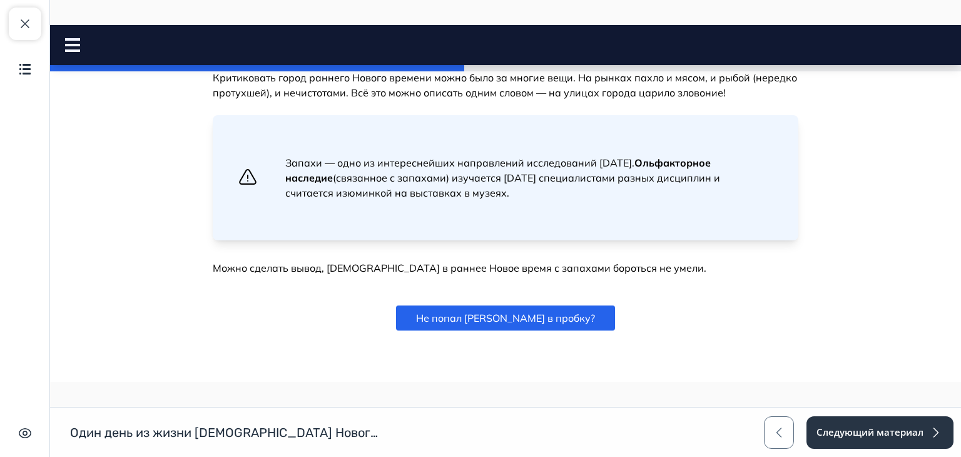
scroll to position [1175, 0]
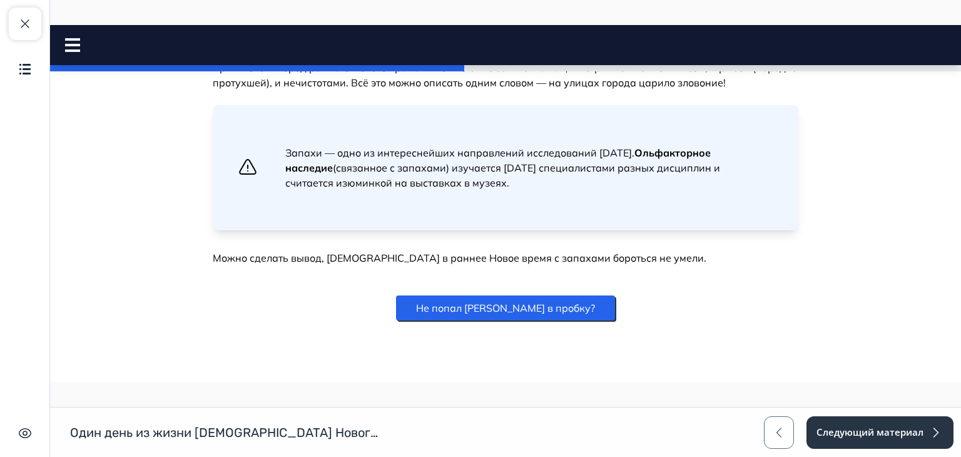
click at [544, 295] on button "Не попал ли Грешем в пробку?" at bounding box center [505, 307] width 219 height 25
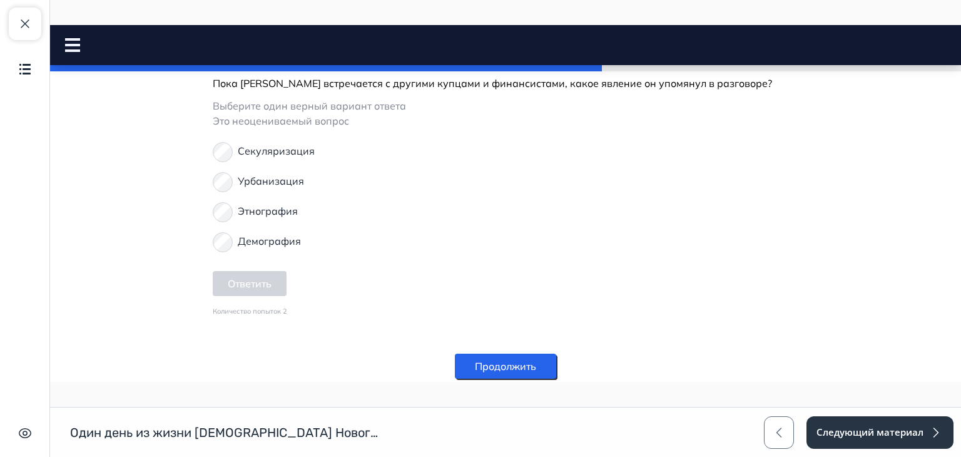
scroll to position [2117, 0]
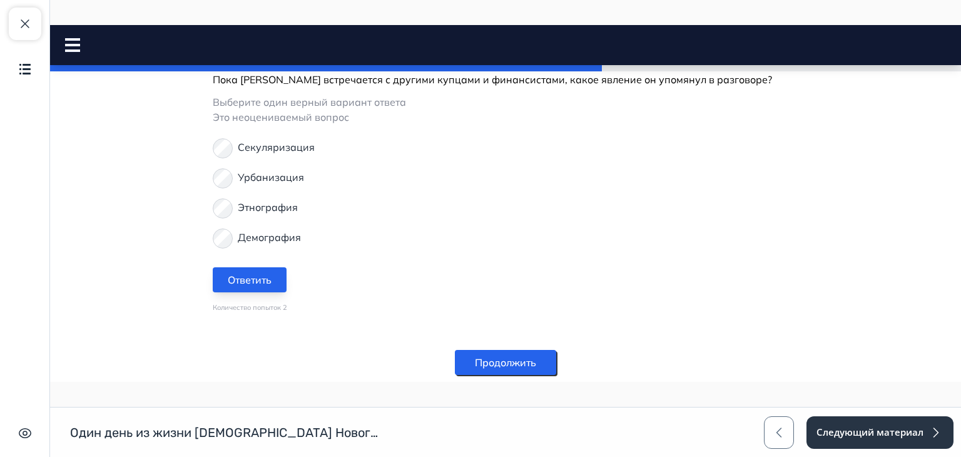
click at [247, 267] on button "Ответить" at bounding box center [250, 279] width 74 height 25
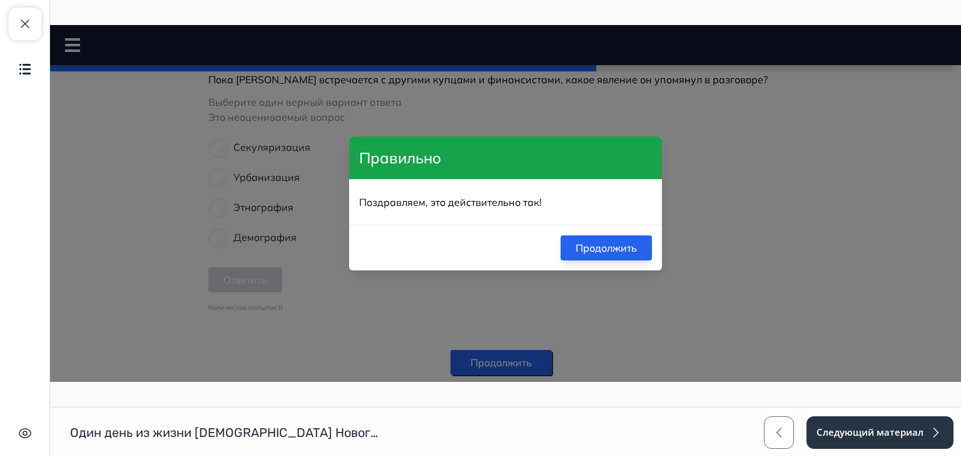
click at [583, 257] on button "Продолжить" at bounding box center [606, 247] width 91 height 25
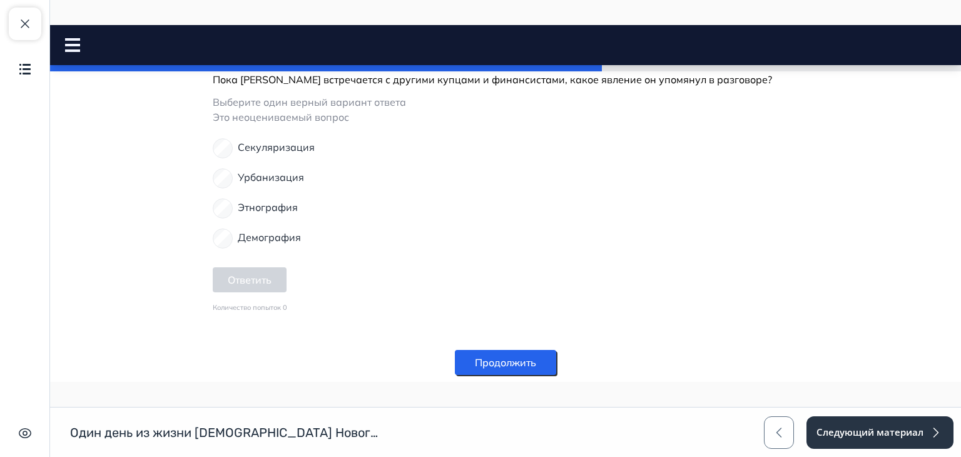
click at [523, 350] on button "Продолжить" at bounding box center [505, 362] width 101 height 25
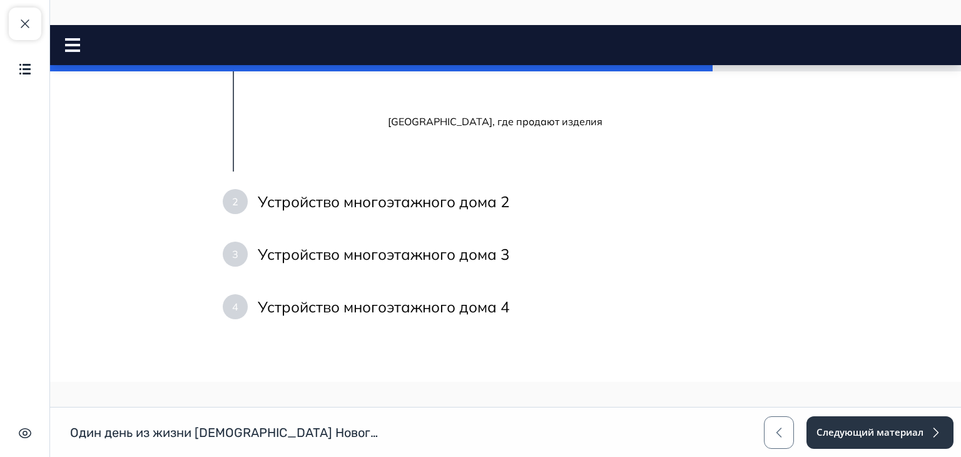
scroll to position [439, 0]
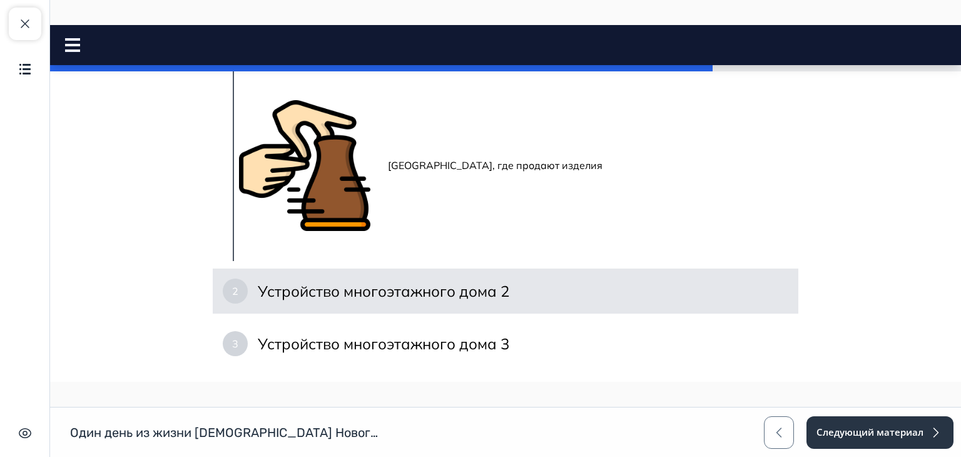
click at [466, 293] on h4 "Устройство многоэтажного дома 2" at bounding box center [384, 291] width 252 height 20
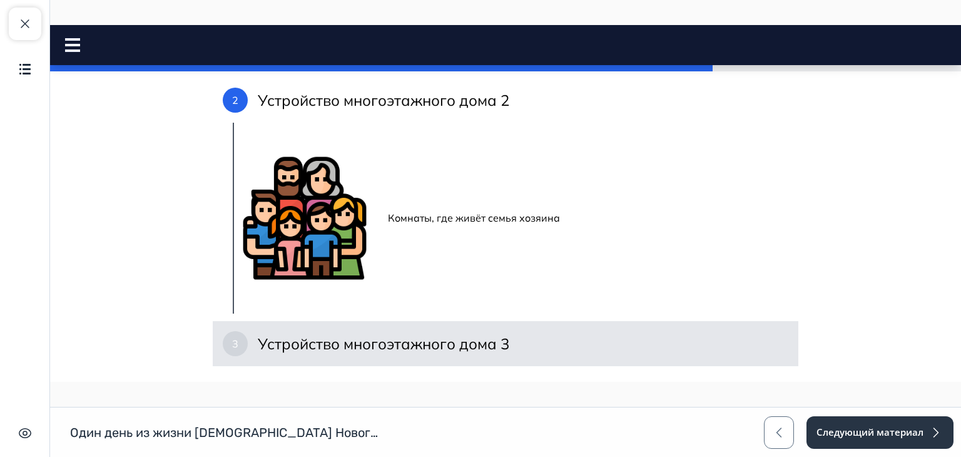
click at [464, 336] on h4 "Устройство многоэтажного дома 3" at bounding box center [384, 344] width 252 height 20
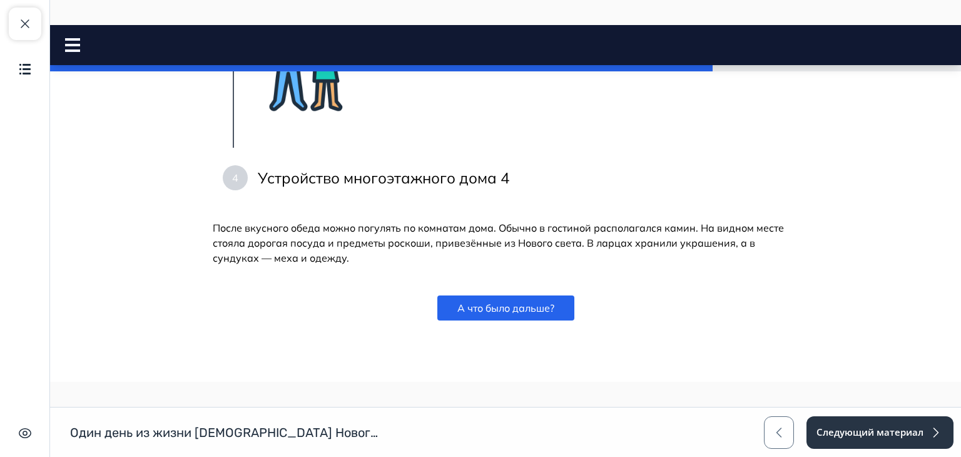
scroll to position [706, 0]
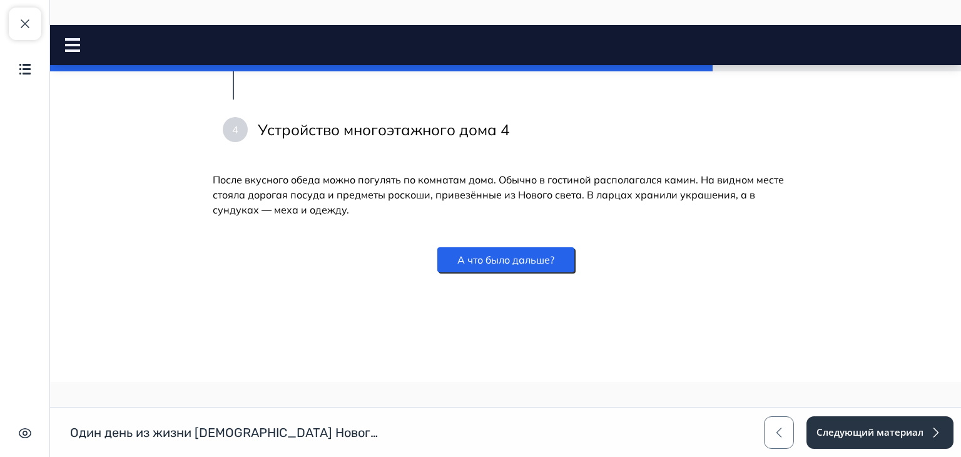
click at [528, 262] on button "А что было дальше?" at bounding box center [505, 259] width 137 height 25
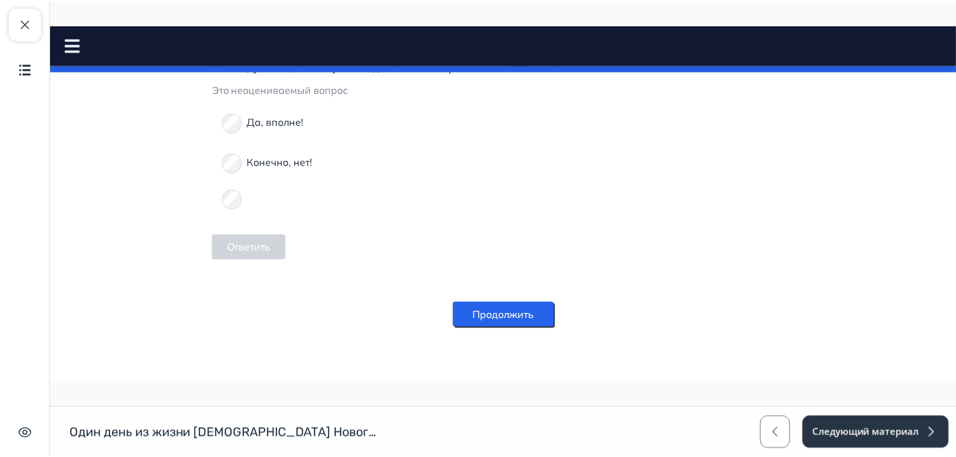
scroll to position [2153, 0]
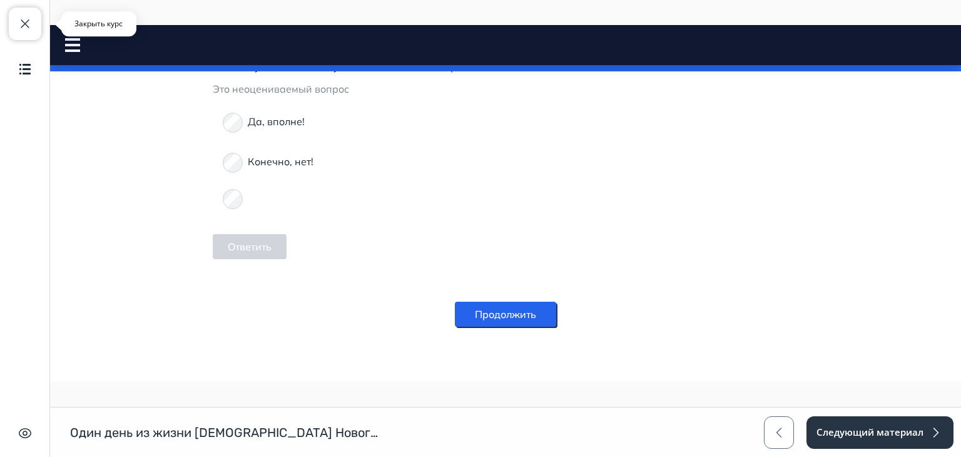
click at [33, 30] on button "Закрыть курс" at bounding box center [25, 24] width 33 height 33
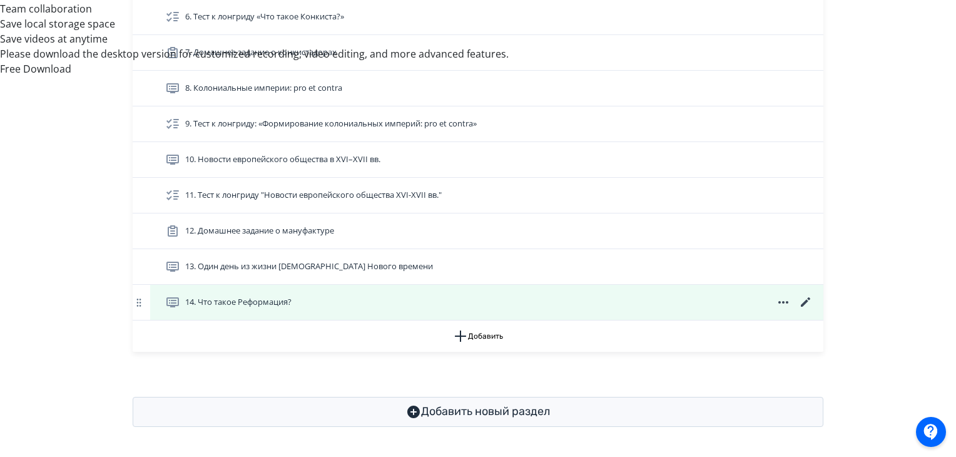
scroll to position [673, 0]
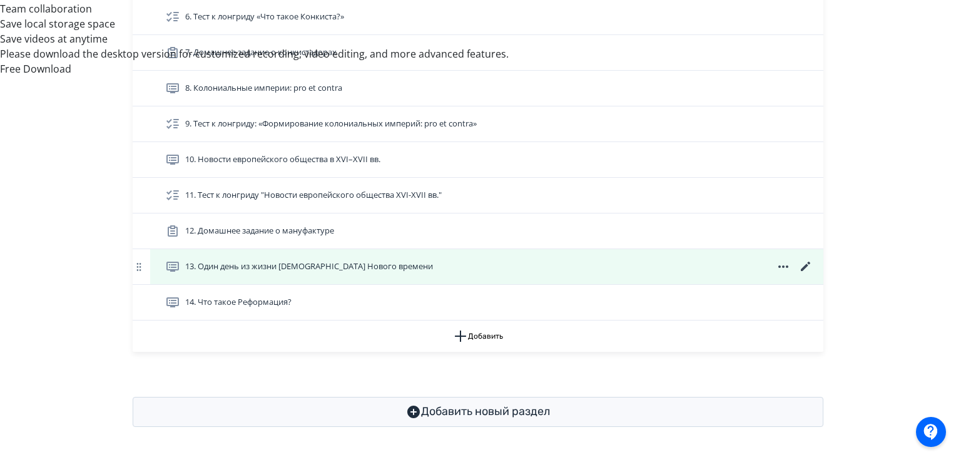
click at [801, 264] on icon at bounding box center [805, 266] width 15 height 15
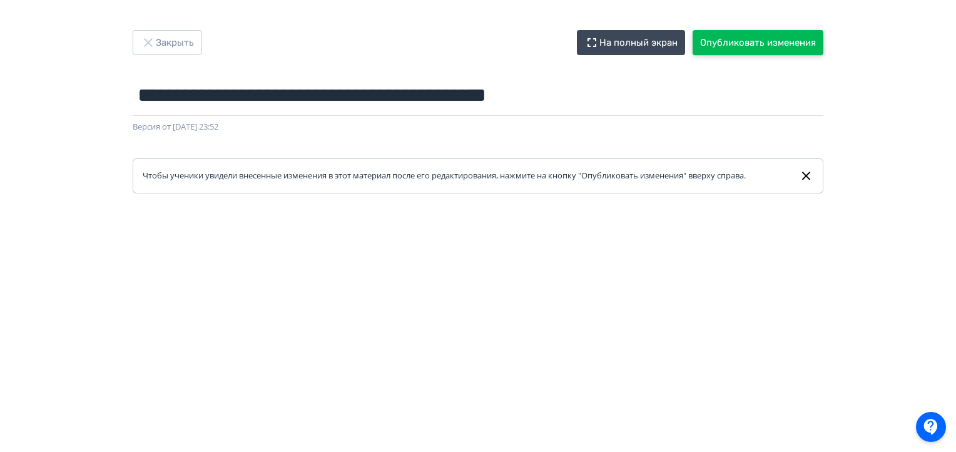
click at [793, 33] on button "Опубликовать изменения" at bounding box center [758, 42] width 131 height 25
